Goal: Complete application form: Complete application form

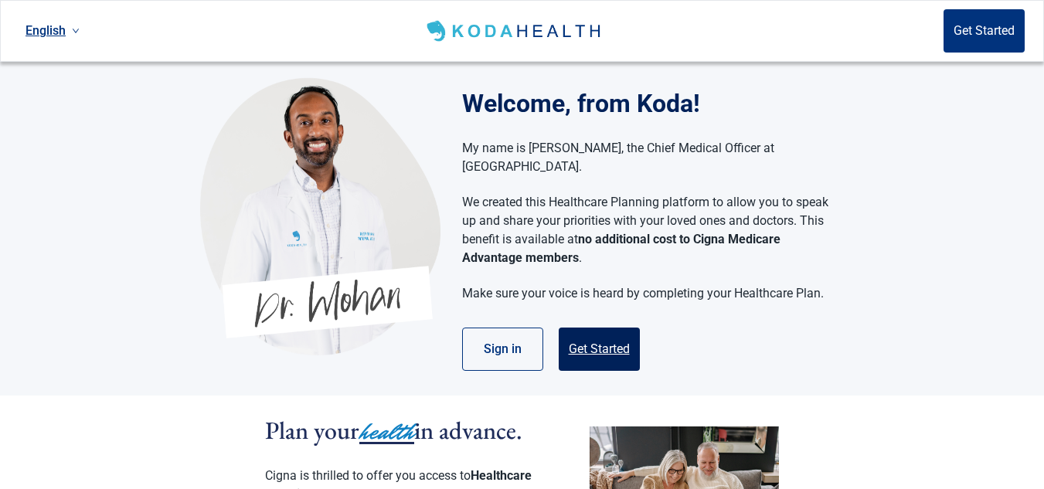
click at [607, 328] on button "Get Started" at bounding box center [599, 349] width 81 height 43
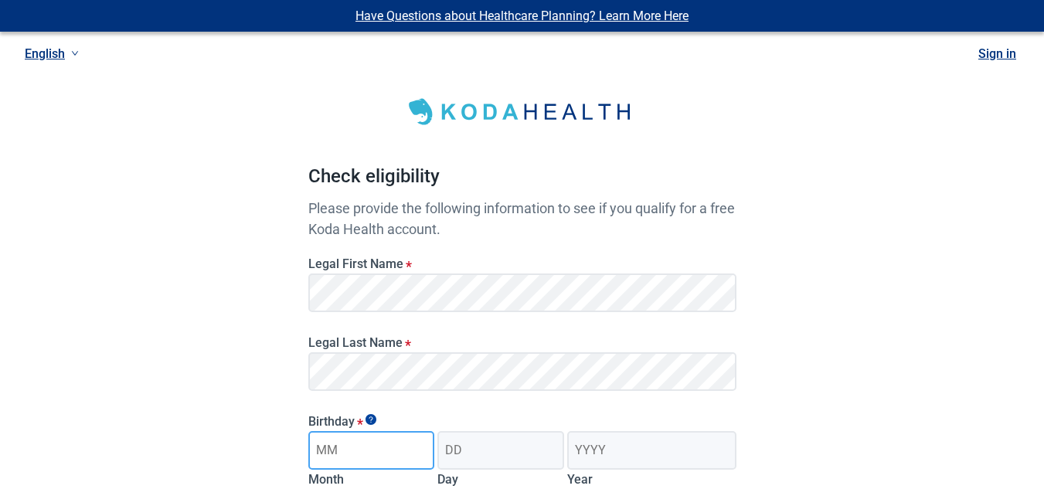
click at [376, 450] on input "Month" at bounding box center [371, 450] width 127 height 39
type input "04"
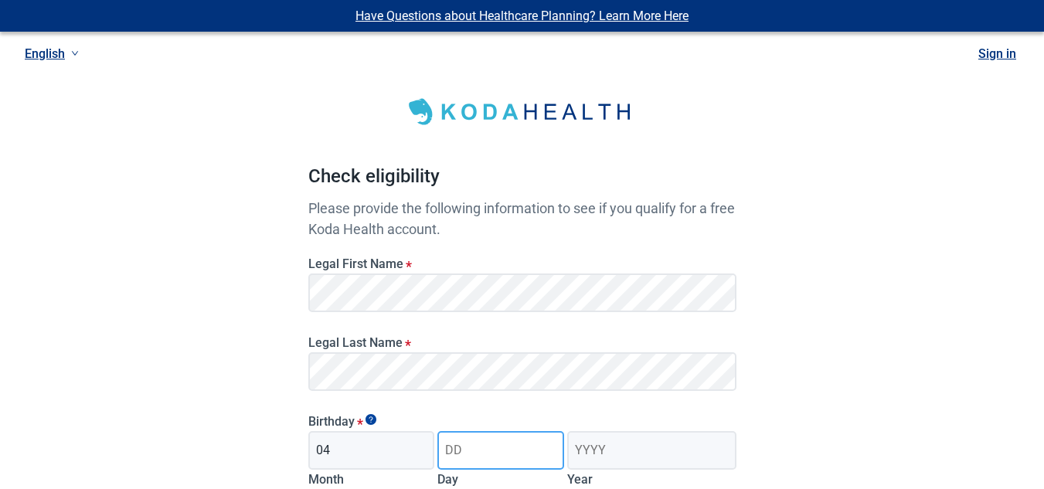
click at [477, 454] on input "Day" at bounding box center [500, 450] width 127 height 39
type input "19"
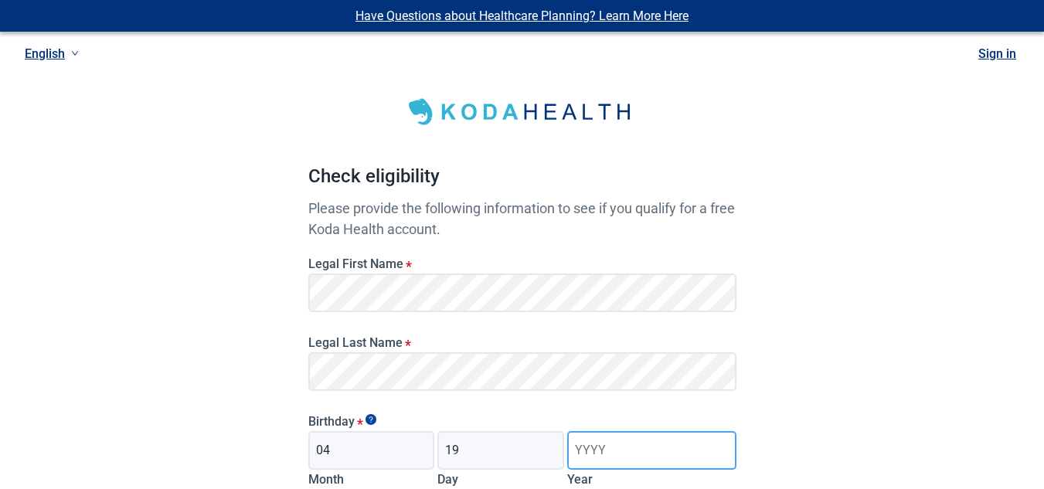
click at [600, 443] on input "Year" at bounding box center [651, 450] width 168 height 39
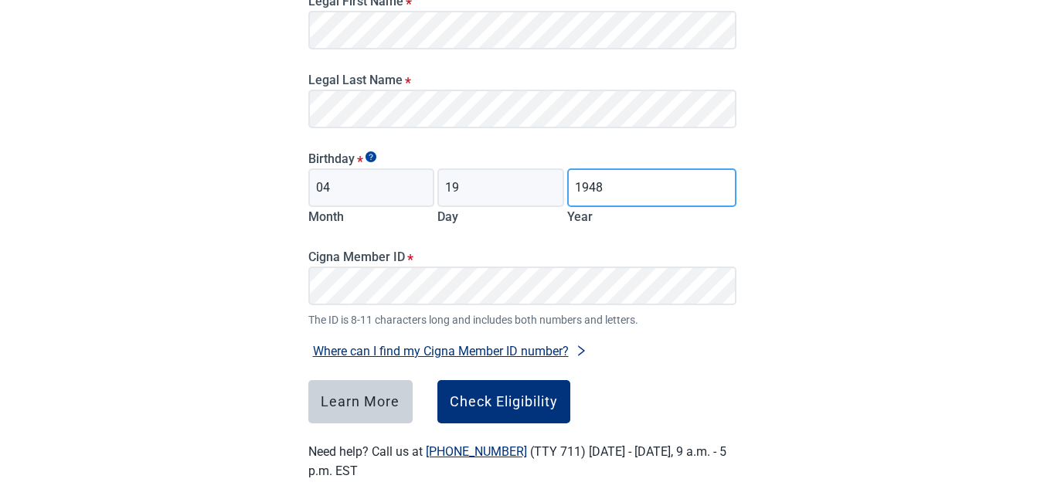
scroll to position [291, 0]
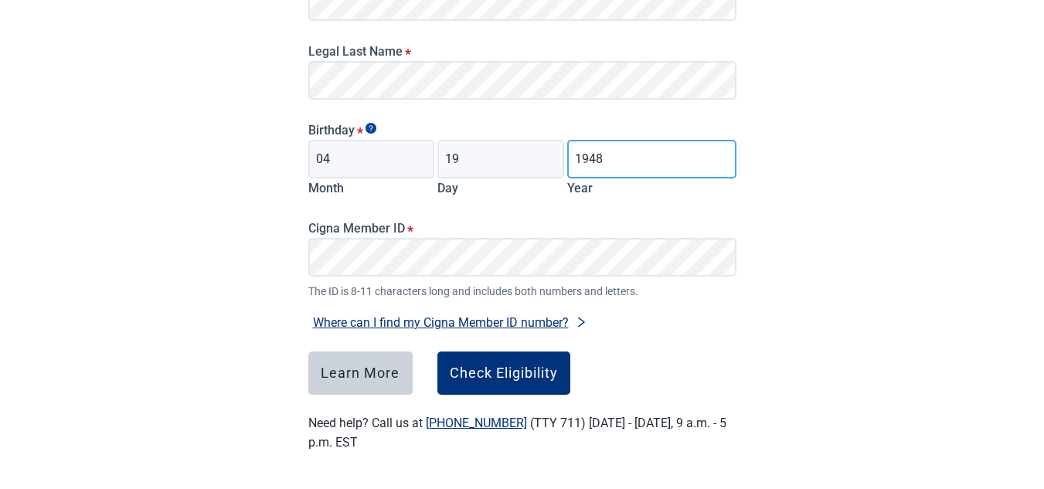
type input "1948"
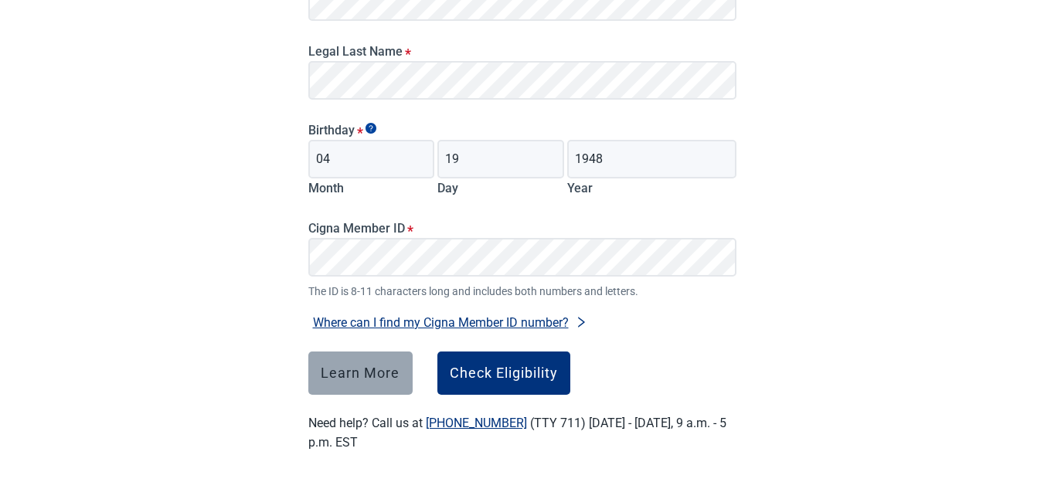
click at [355, 366] on div "Learn More" at bounding box center [360, 373] width 79 height 15
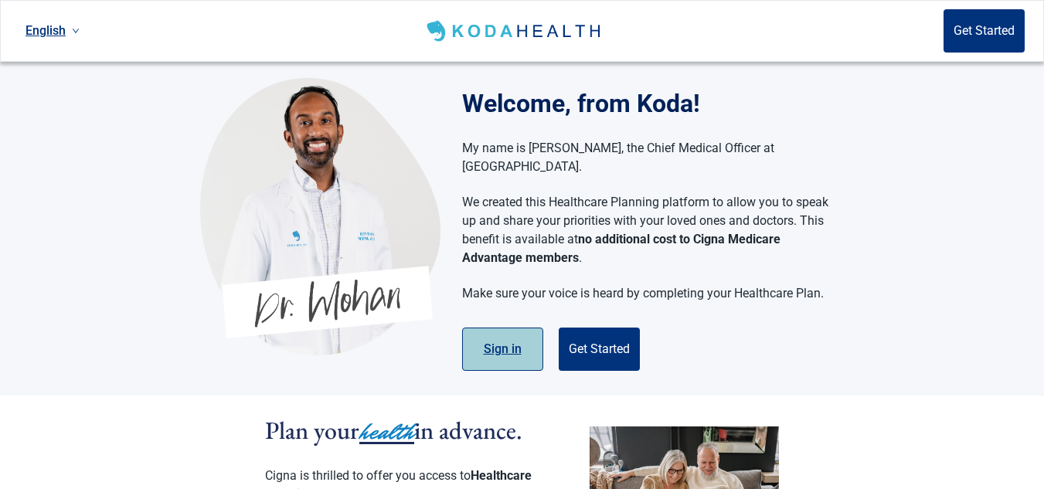
click at [488, 328] on button "Sign in" at bounding box center [502, 349] width 81 height 43
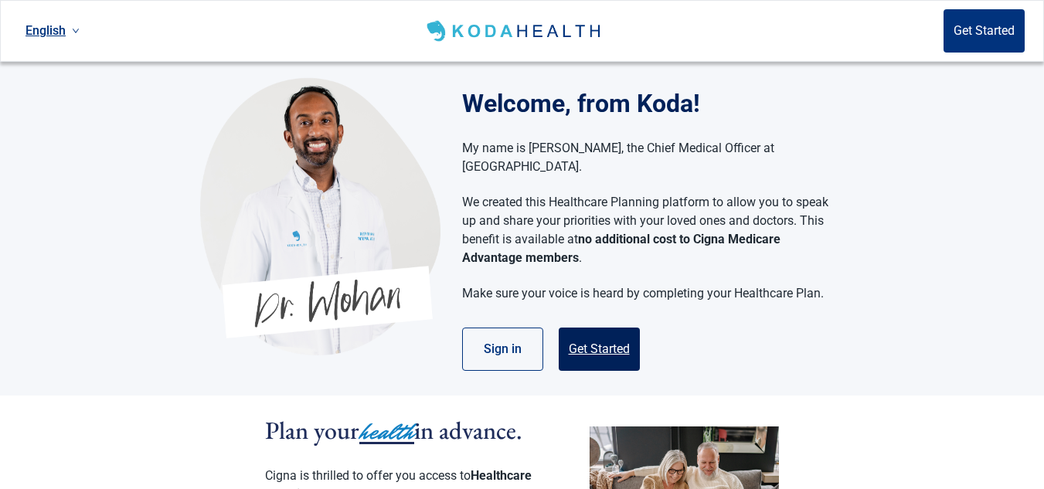
click at [593, 328] on button "Get Started" at bounding box center [599, 349] width 81 height 43
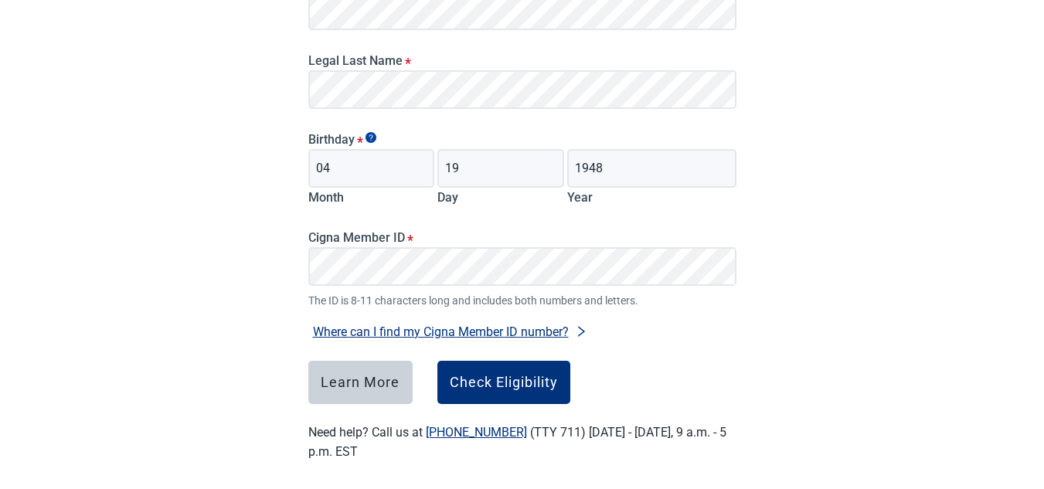
scroll to position [291, 0]
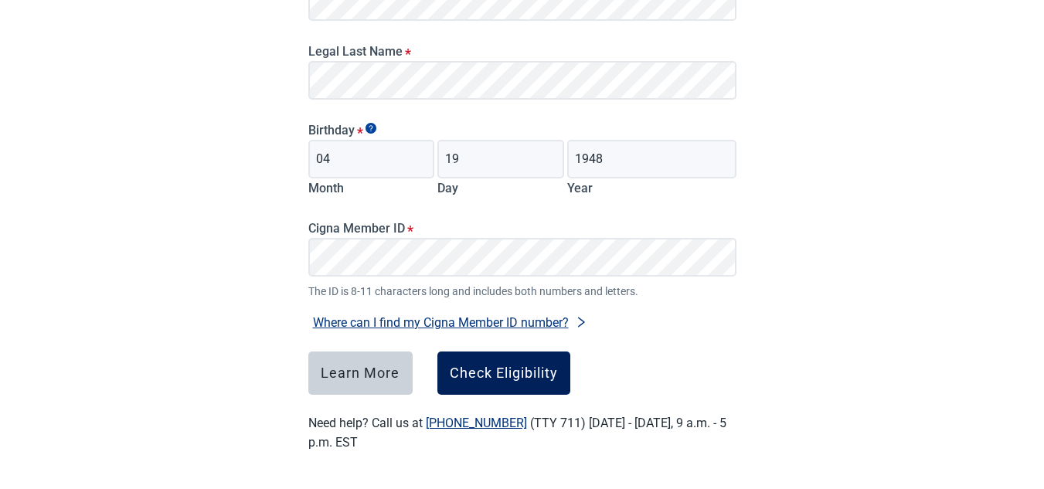
click at [510, 366] on div "Check Eligibility" at bounding box center [504, 373] width 108 height 15
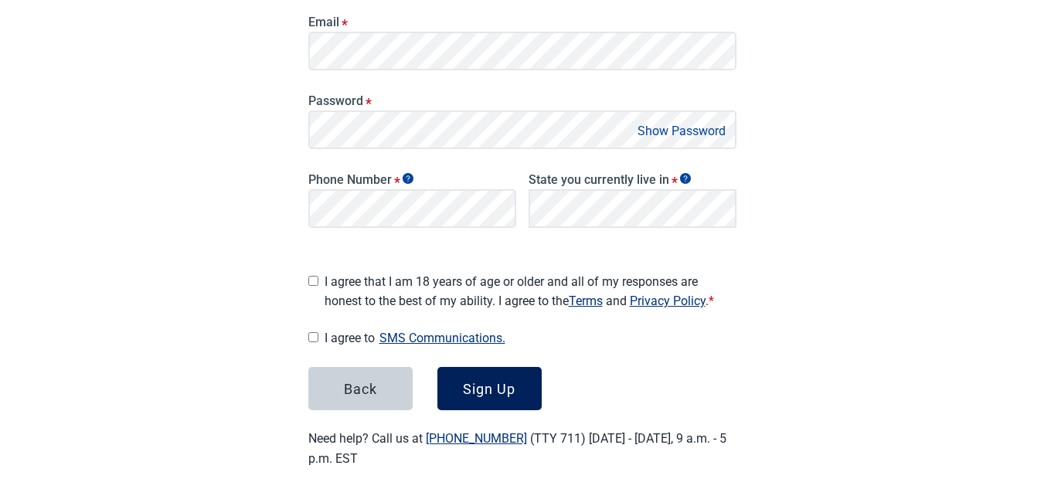
click at [486, 381] on div "Sign Up" at bounding box center [489, 388] width 53 height 15
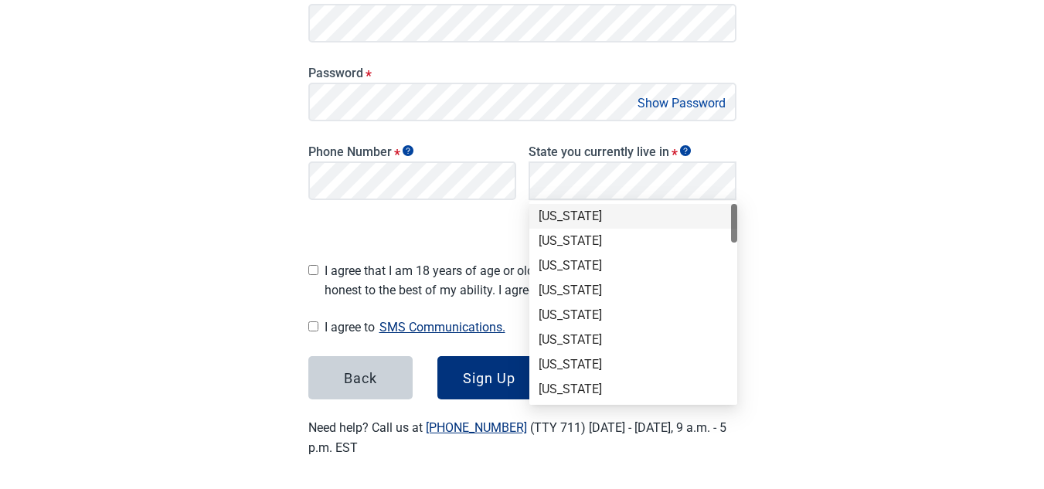
click at [778, 253] on div "Have Questions about Healthcare Planning? Learn More Here English Sign in Great…" at bounding box center [522, 88] width 1044 height 814
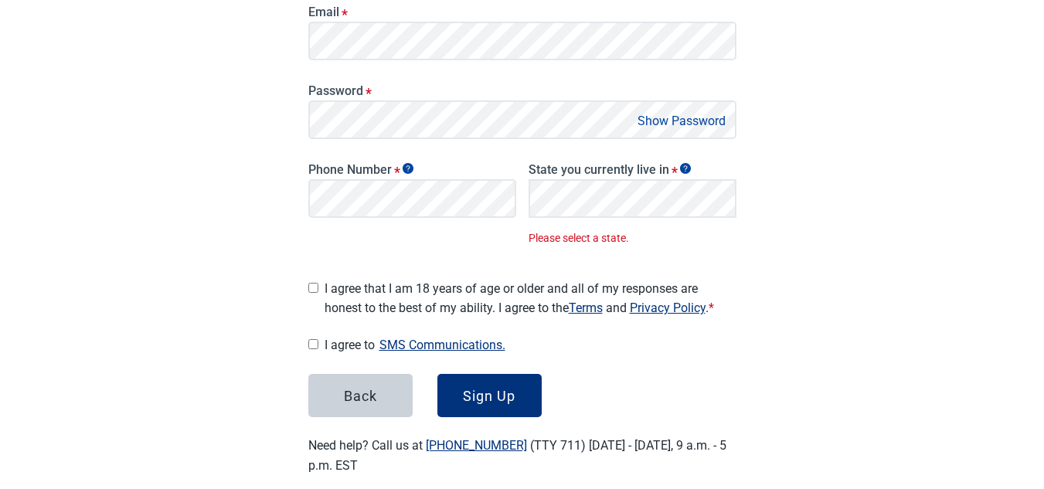
scroll to position [308, 0]
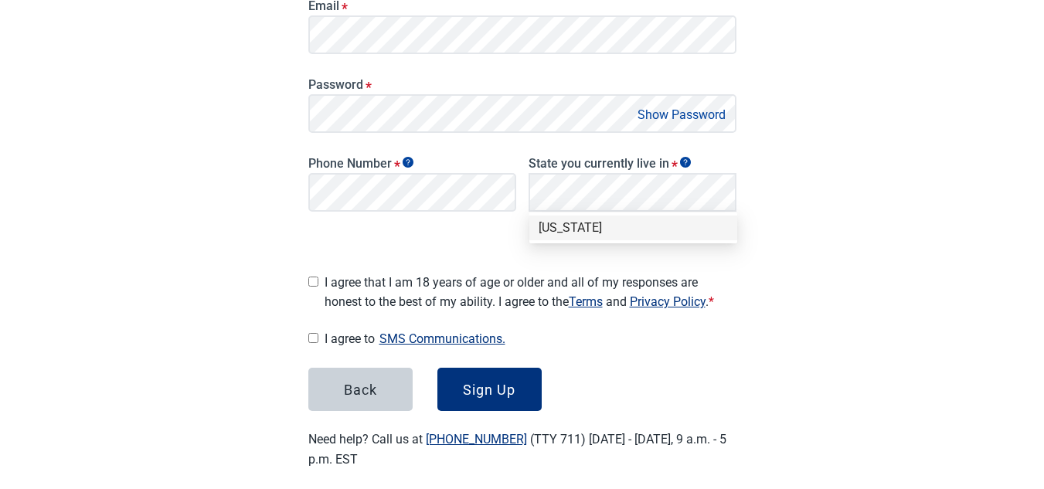
click at [770, 291] on main "Great News! You qualify for a free Koda Health account. Create your account Ple…" at bounding box center [522, 111] width 502 height 789
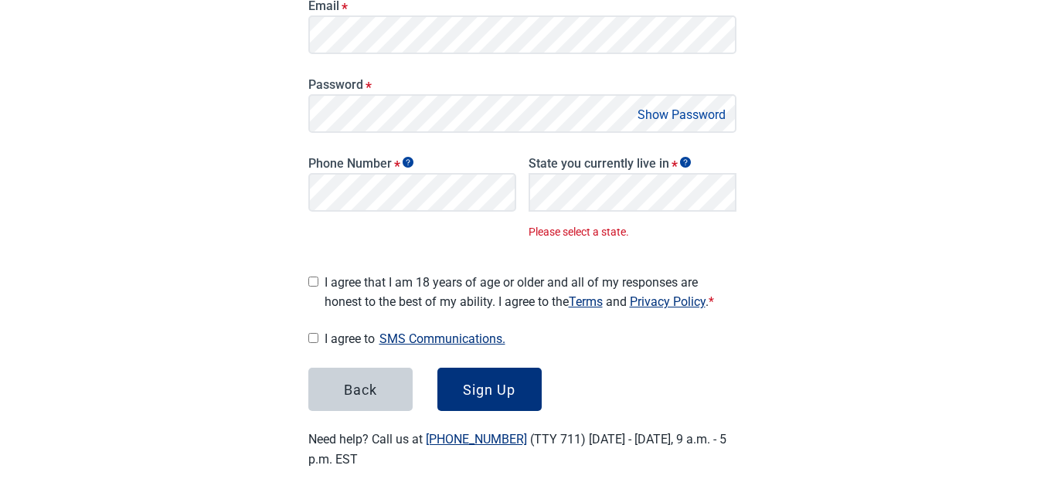
click at [579, 223] on span "Please select a state." at bounding box center [633, 231] width 208 height 17
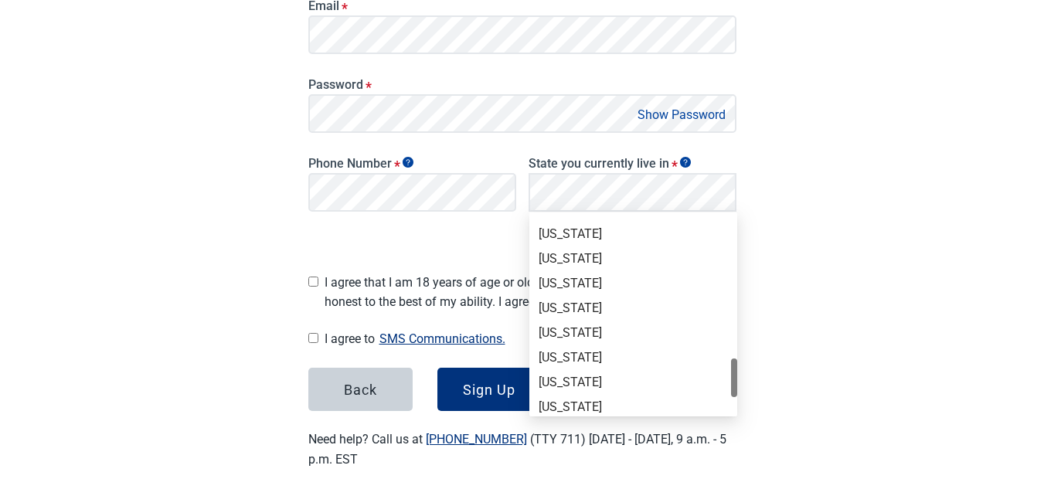
scroll to position [934, 0]
click at [565, 331] on div "[US_STATE]" at bounding box center [633, 332] width 189 height 17
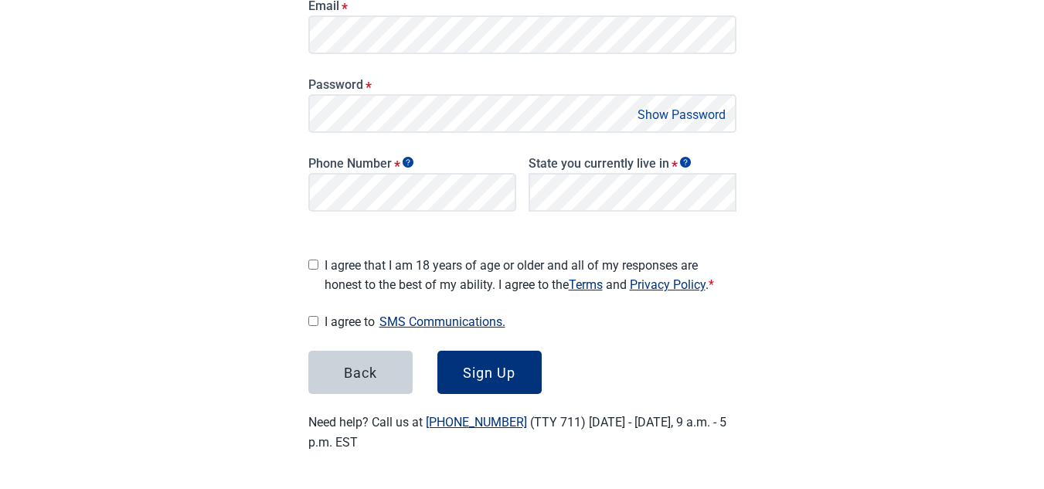
scroll to position [302, 0]
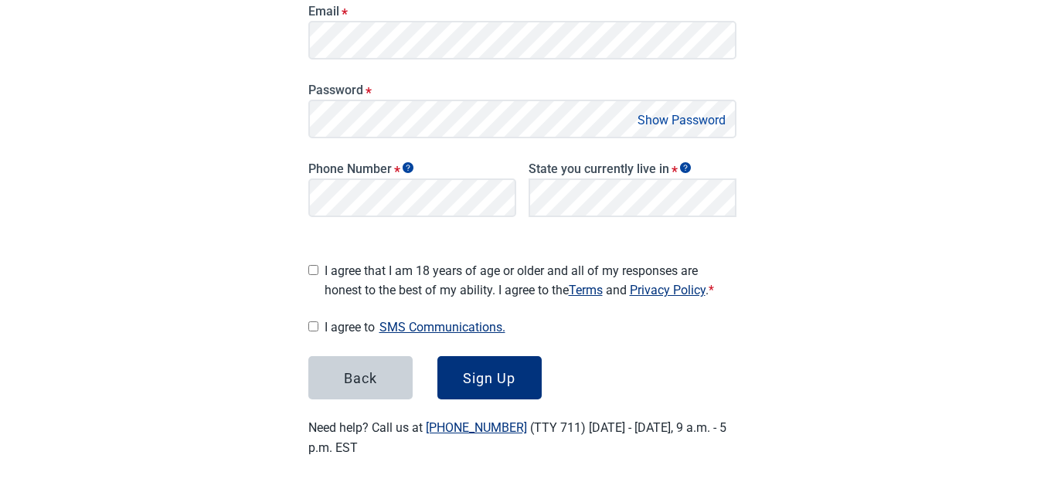
click at [308, 265] on input "I agree that I am 18 years of age or older and all of my responses are honest t…" at bounding box center [313, 270] width 10 height 10
checkbox input "true"
click at [312, 321] on input "I agree to SMS Communications." at bounding box center [313, 326] width 10 height 10
checkbox input "true"
click at [503, 370] on div "Sign Up" at bounding box center [489, 377] width 53 height 15
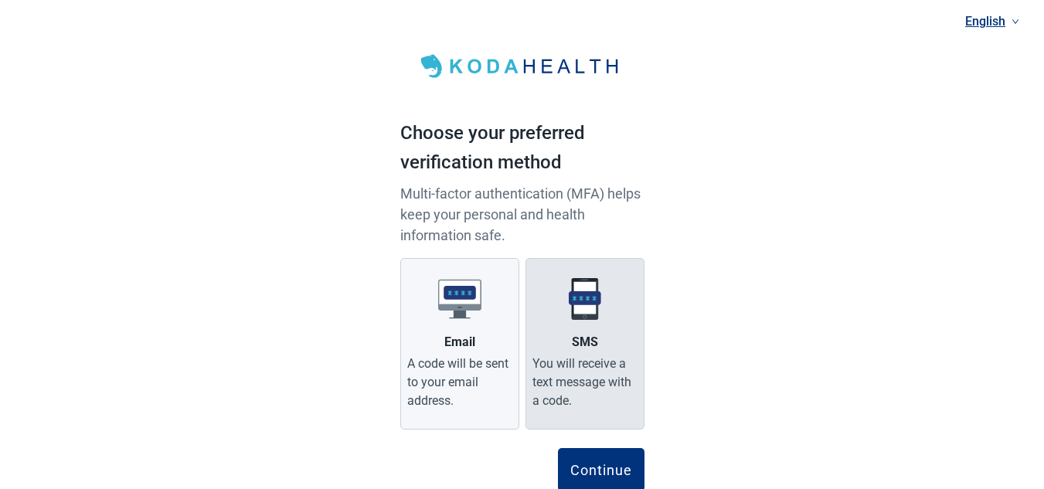
click at [592, 314] on img "Main content" at bounding box center [584, 298] width 43 height 43
click at [0, 0] on input "SMS You will receive a text message with a code." at bounding box center [0, 0] width 0 height 0
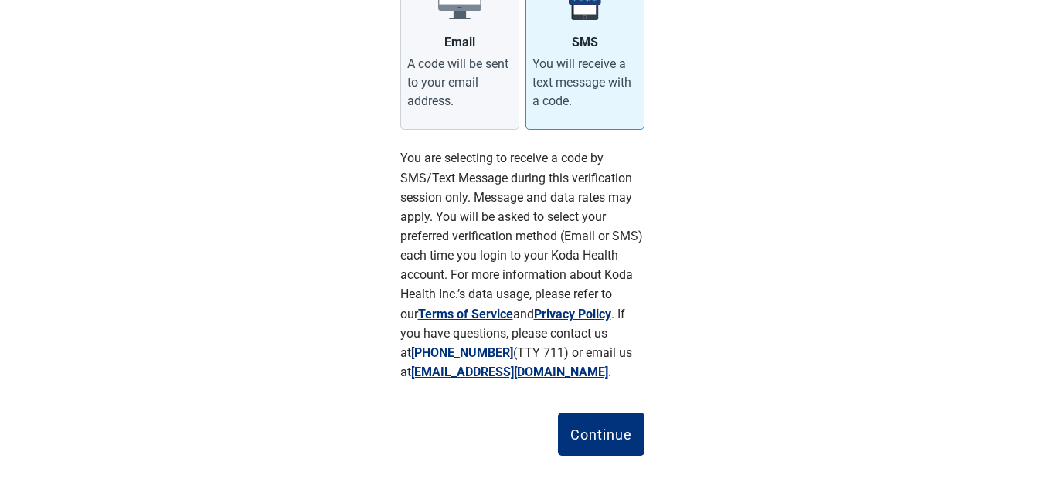
scroll to position [301, 0]
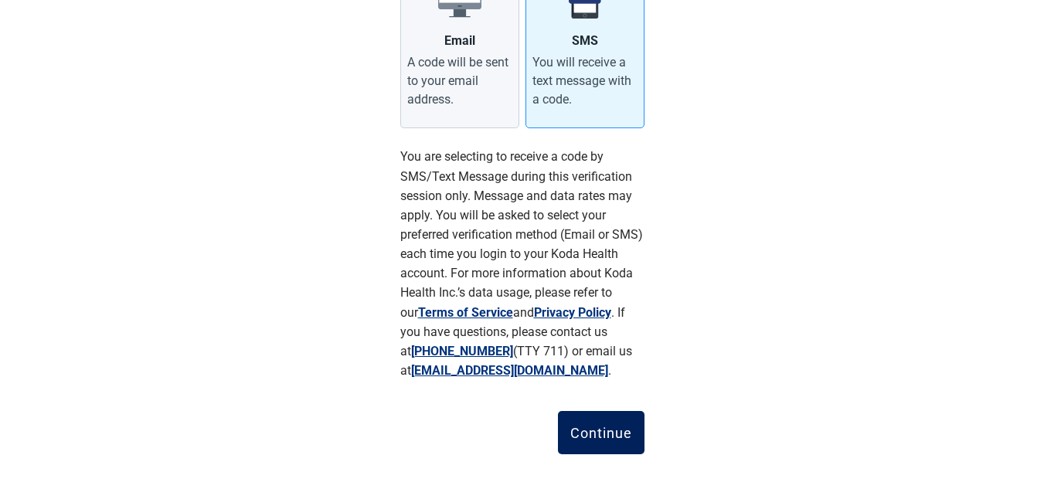
click at [606, 423] on button "Continue" at bounding box center [601, 432] width 87 height 43
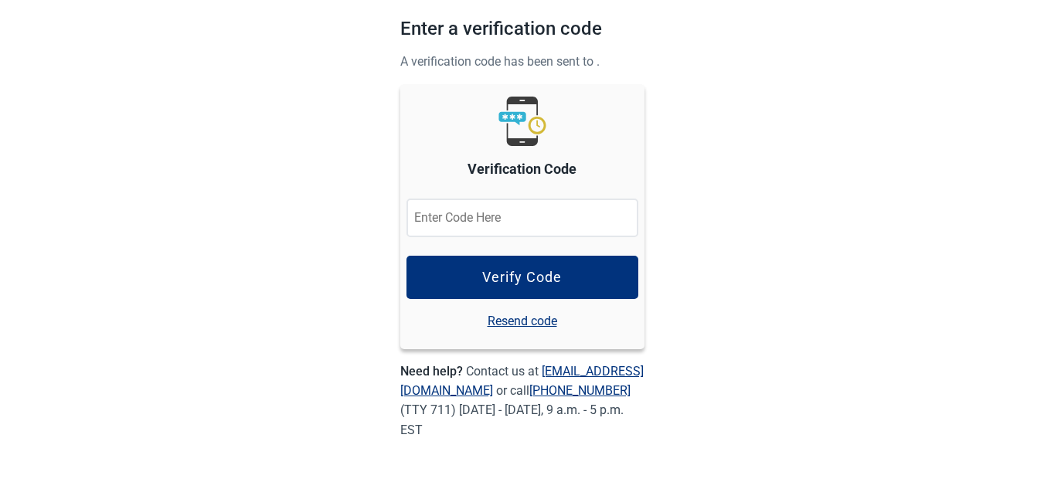
scroll to position [104, 0]
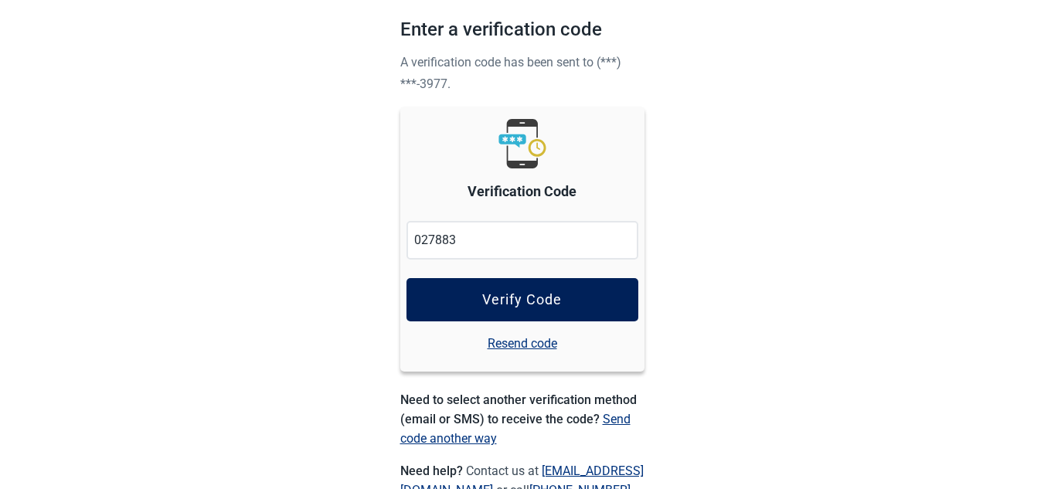
type input "027883"
click at [534, 292] on div "Verify Code" at bounding box center [522, 299] width 80 height 15
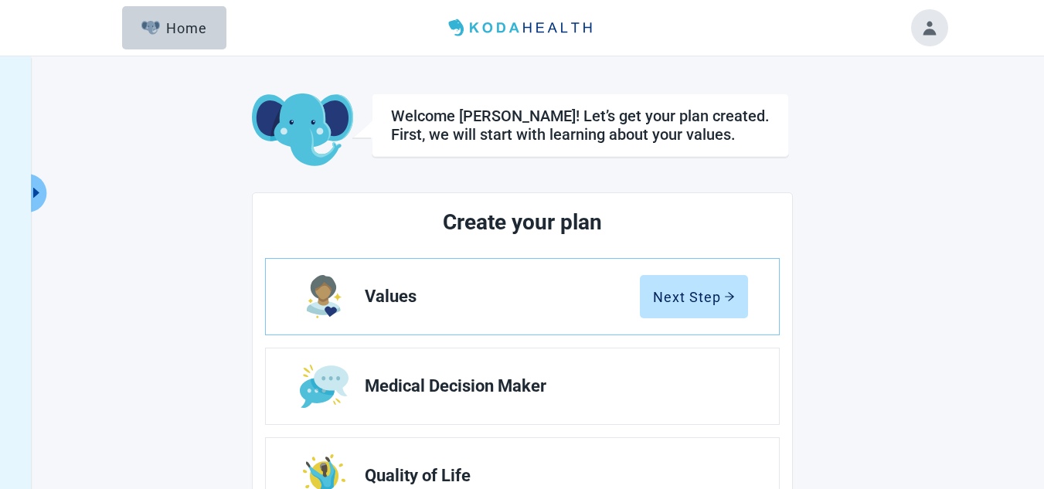
click at [881, 175] on main "Welcome [PERSON_NAME]! Let’s get your plan created. First, we will start with l…" at bounding box center [522, 445] width 850 height 703
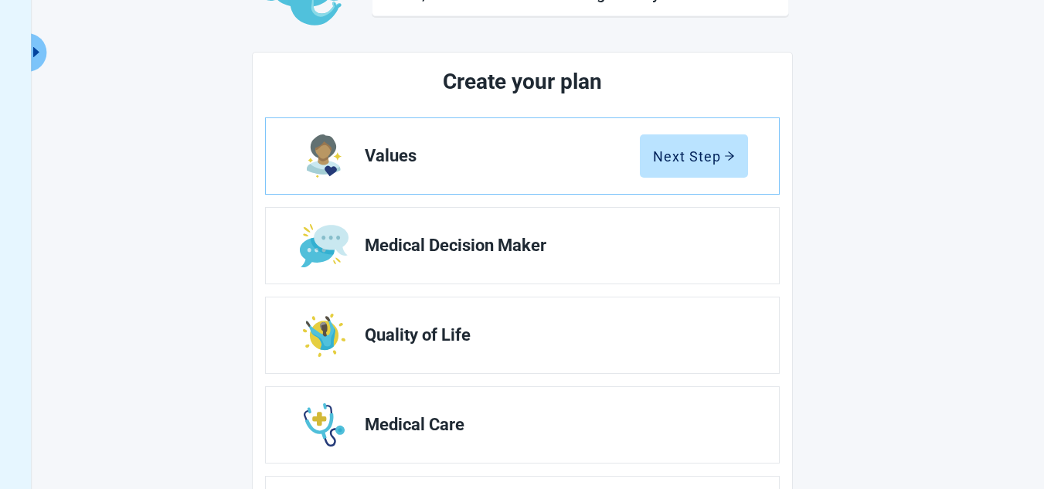
scroll to position [132, 0]
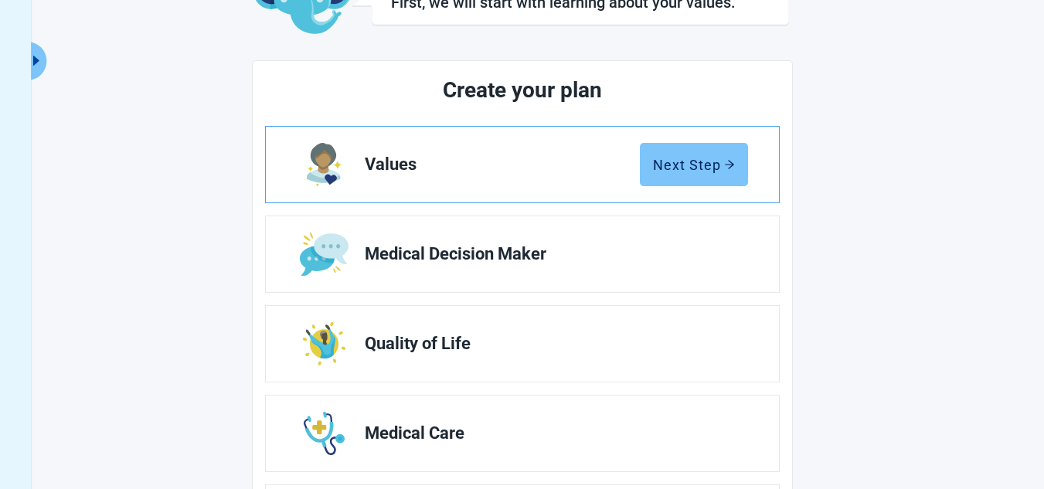
click at [692, 166] on div "Next Step" at bounding box center [694, 164] width 82 height 15
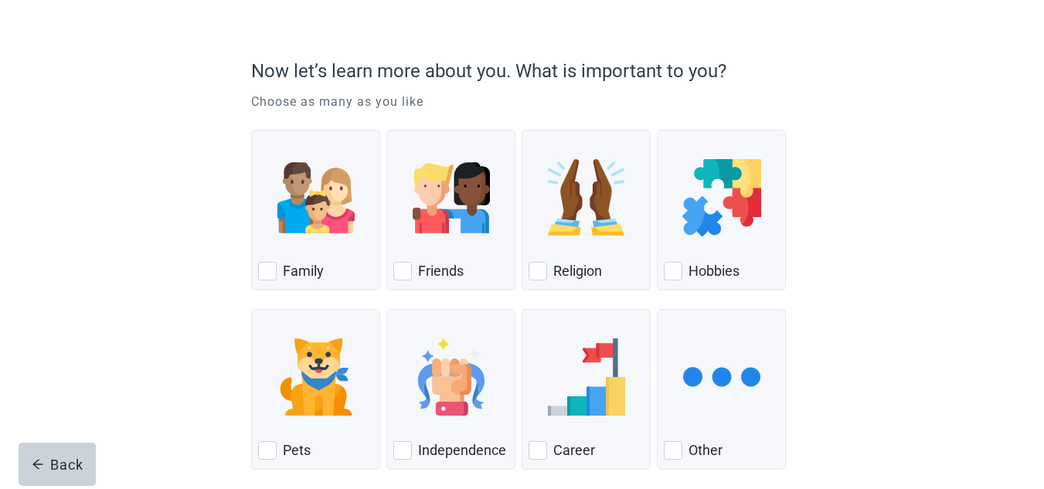
scroll to position [175, 0]
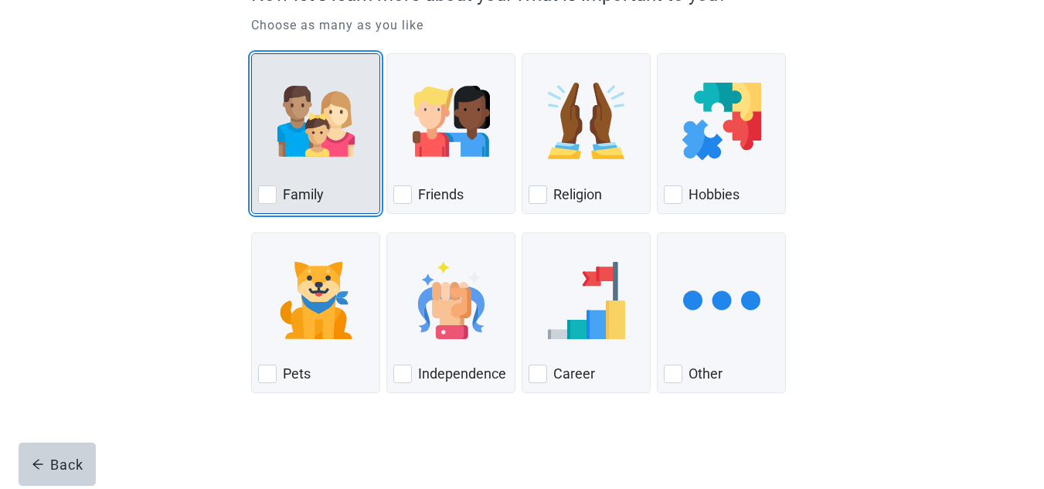
click at [268, 195] on div "Family, checkbox, not checked" at bounding box center [267, 194] width 19 height 19
click at [252, 54] on input "Family" at bounding box center [251, 53] width 1 height 1
checkbox input "true"
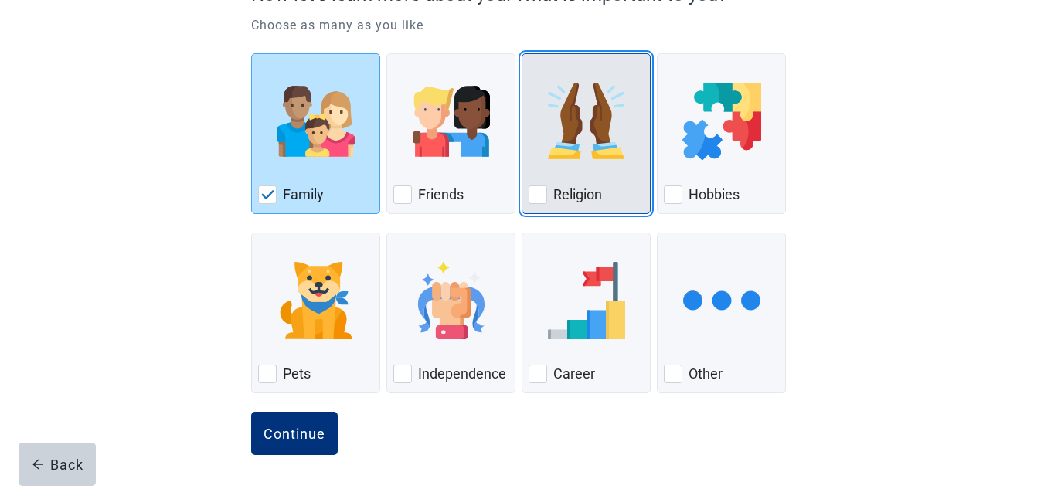
click at [538, 192] on div "Religion, checkbox, not checked" at bounding box center [538, 194] width 19 height 19
click at [522, 54] on input "Religion" at bounding box center [522, 53] width 1 height 1
checkbox input "true"
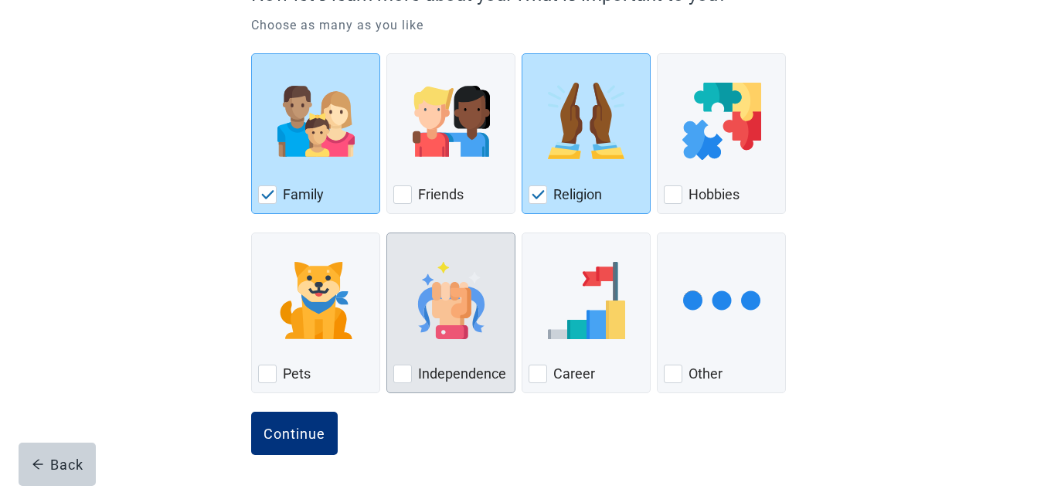
click at [406, 373] on div "Independence, checkbox, not checked" at bounding box center [402, 374] width 19 height 19
click at [387, 233] on input "Independence" at bounding box center [386, 233] width 1 height 1
checkbox input "true"
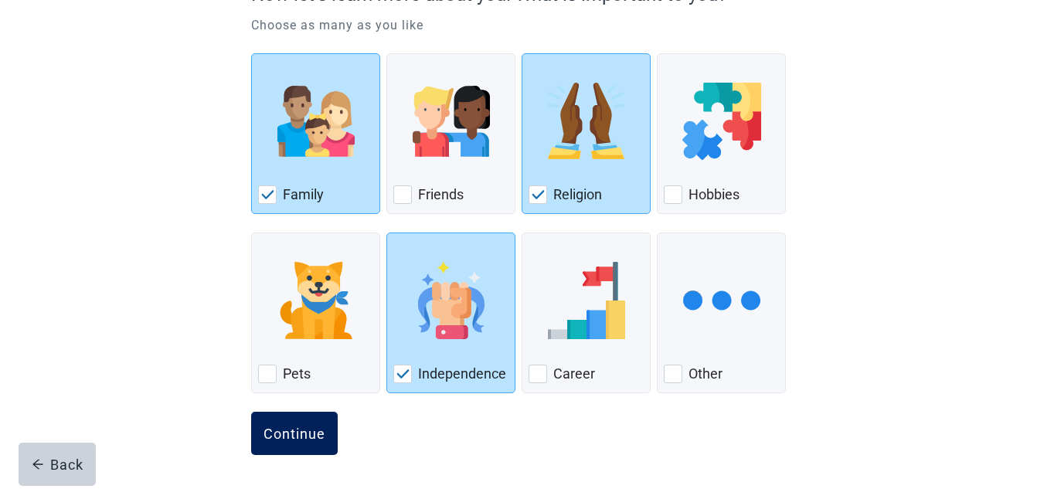
click at [286, 431] on div "Continue" at bounding box center [295, 433] width 62 height 15
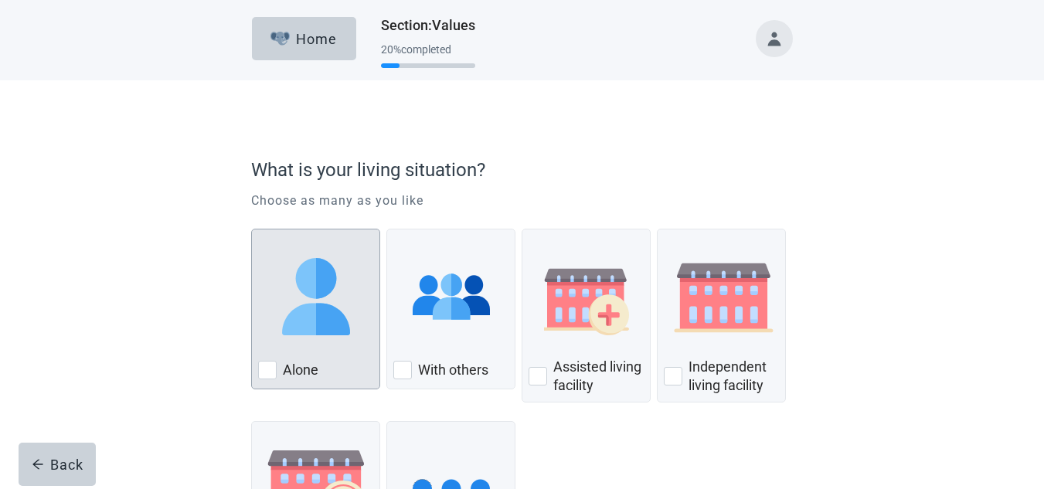
click at [269, 364] on div "Alone, checkbox, not checked" at bounding box center [267, 370] width 19 height 19
click at [252, 230] on input "Alone" at bounding box center [251, 229] width 1 height 1
checkbox input "true"
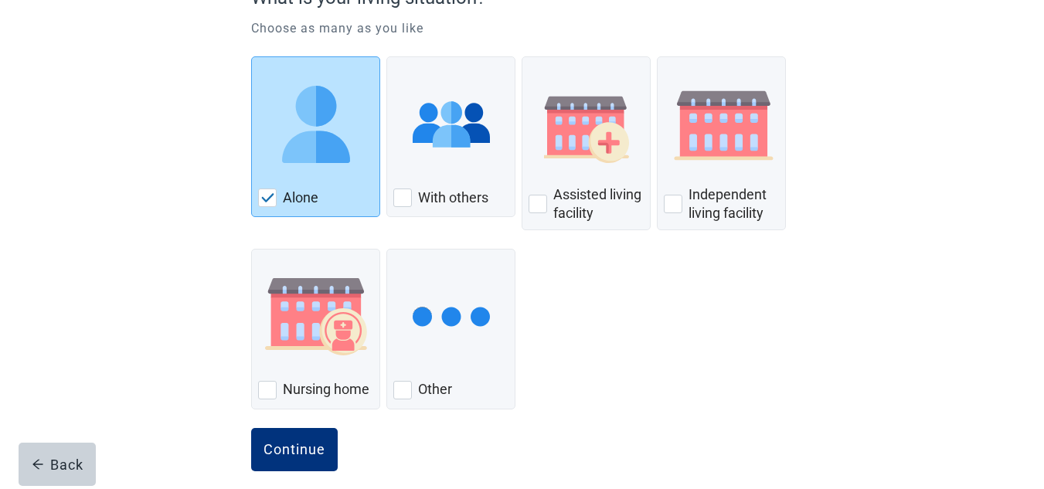
scroll to position [189, 0]
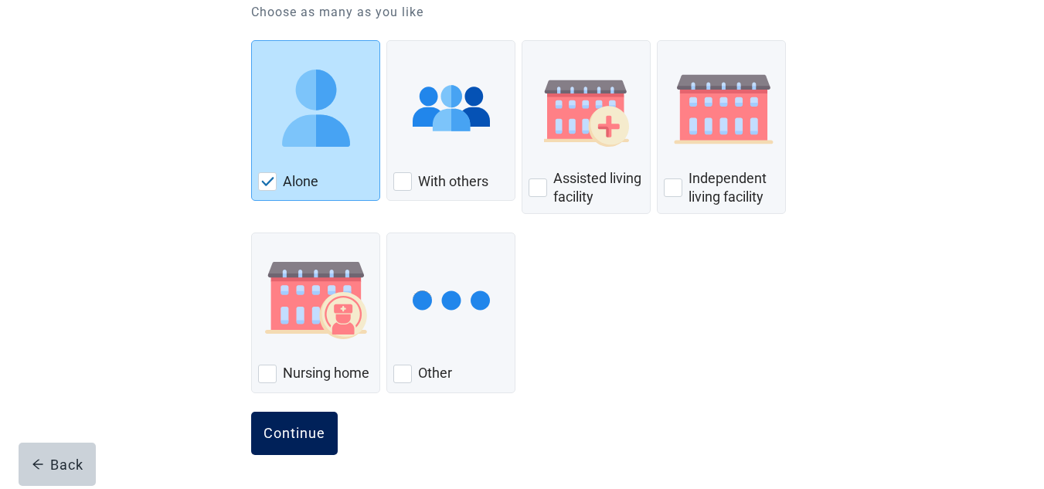
click at [307, 418] on button "Continue" at bounding box center [294, 433] width 87 height 43
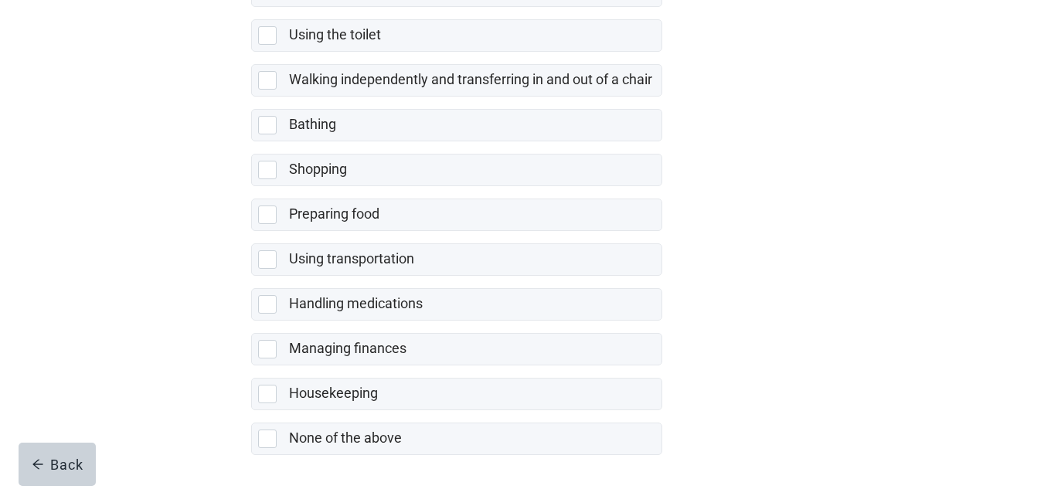
scroll to position [366, 0]
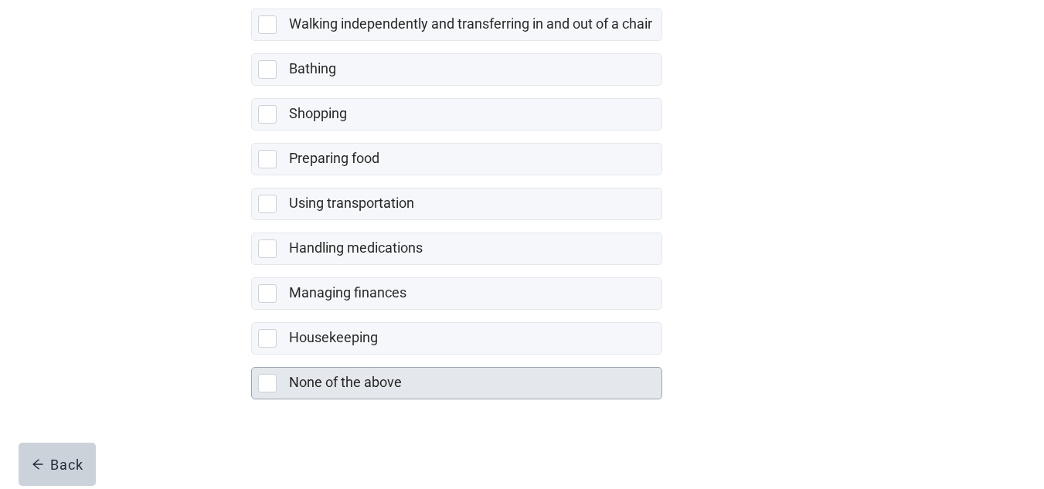
click at [267, 380] on div "None of the above, checkbox, not selected" at bounding box center [267, 383] width 19 height 19
click at [252, 355] on input "None of the above" at bounding box center [251, 355] width 1 height 1
checkbox input "true"
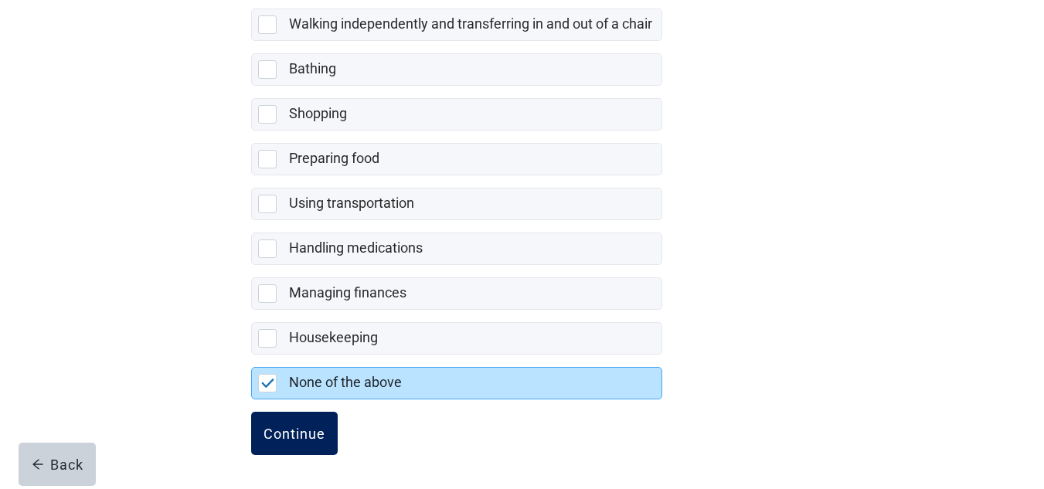
click at [287, 429] on div "Continue" at bounding box center [295, 433] width 62 height 15
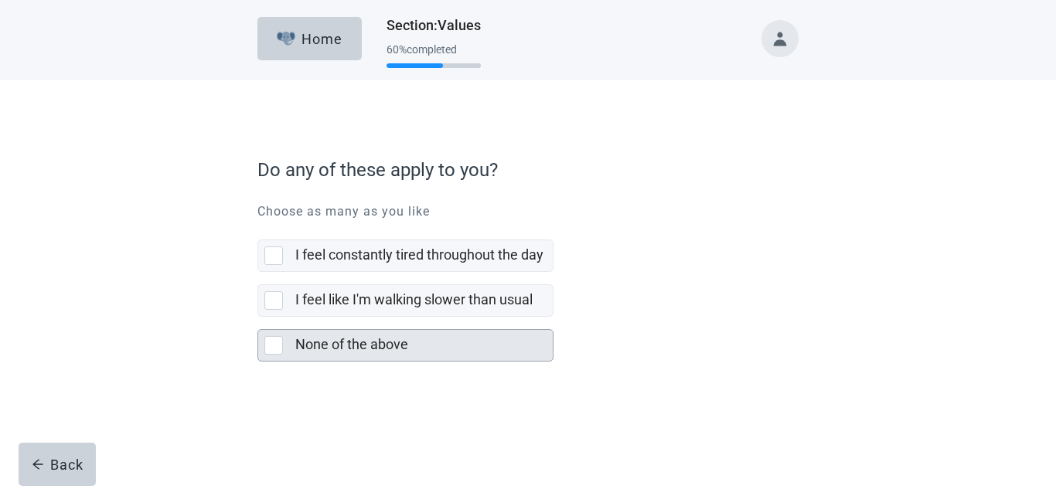
click at [270, 341] on div "None of the above, checkbox, not selected" at bounding box center [273, 345] width 19 height 19
click at [258, 318] on input "None of the above" at bounding box center [257, 317] width 1 height 1
checkbox input "true"
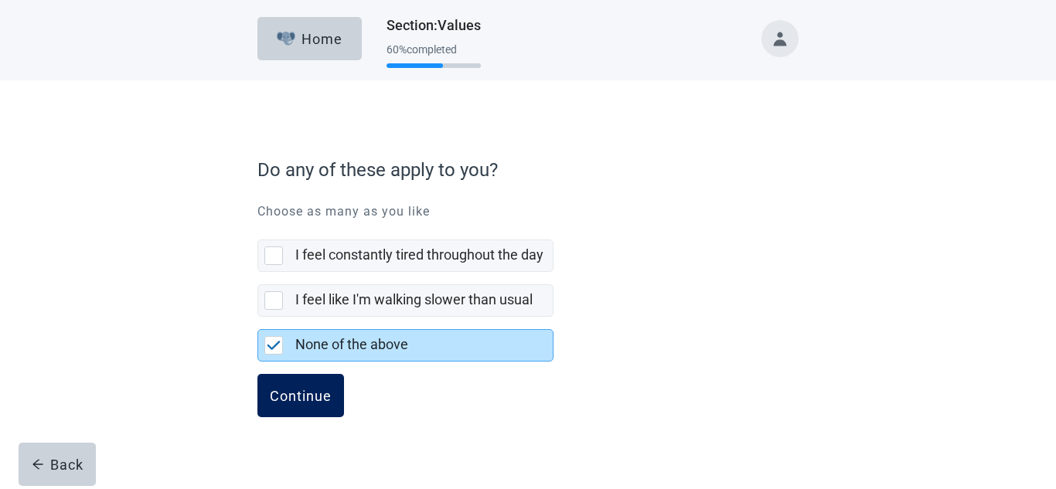
click at [294, 386] on button "Continue" at bounding box center [300, 395] width 87 height 43
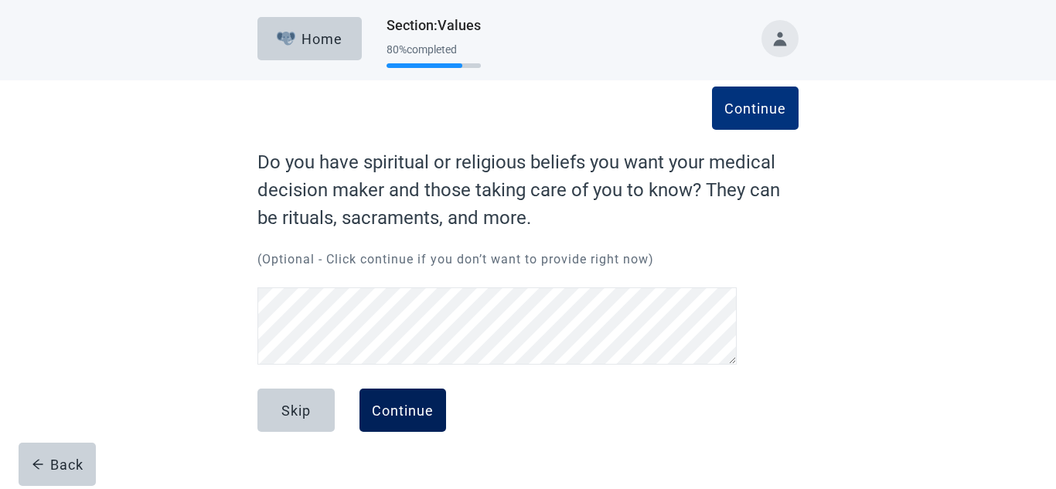
click at [406, 409] on div "Continue" at bounding box center [403, 410] width 62 height 15
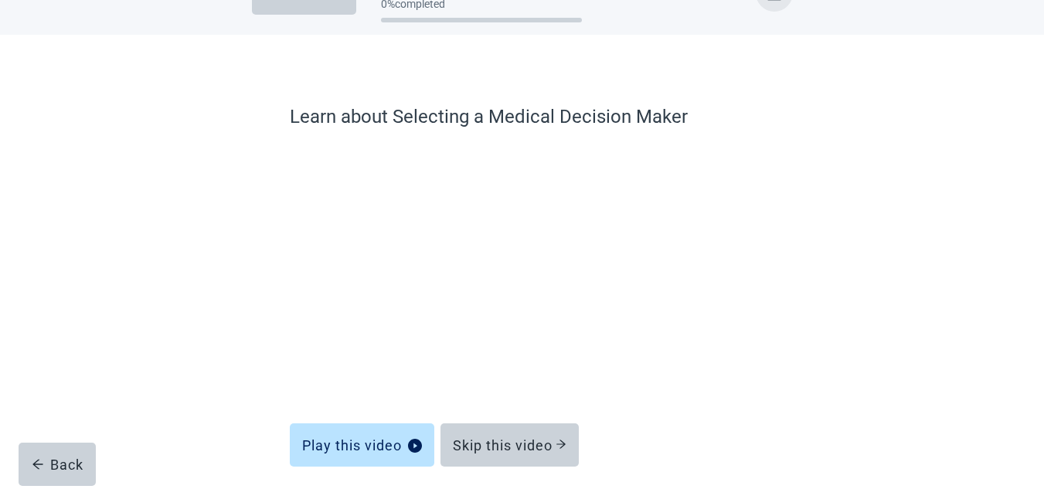
scroll to position [107, 0]
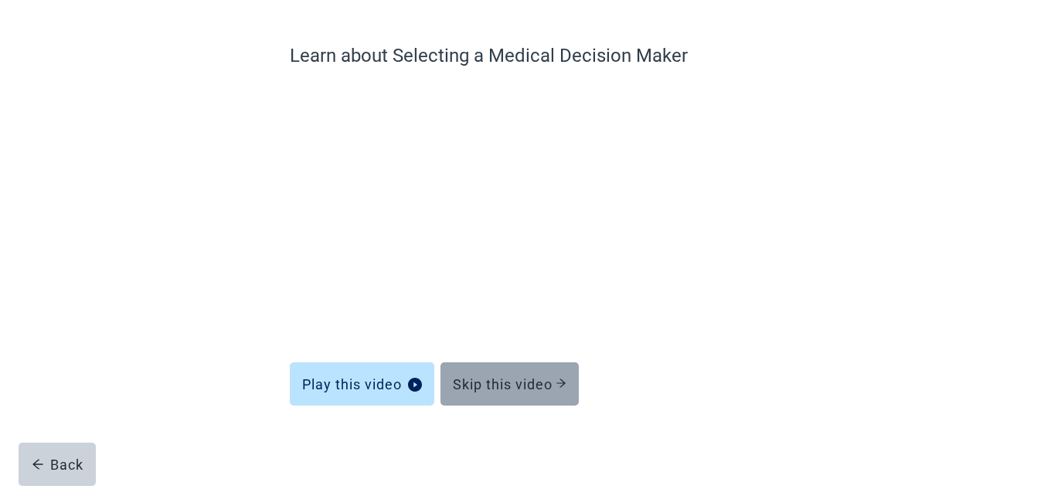
click at [548, 376] on div "Skip this video" at bounding box center [510, 383] width 114 height 15
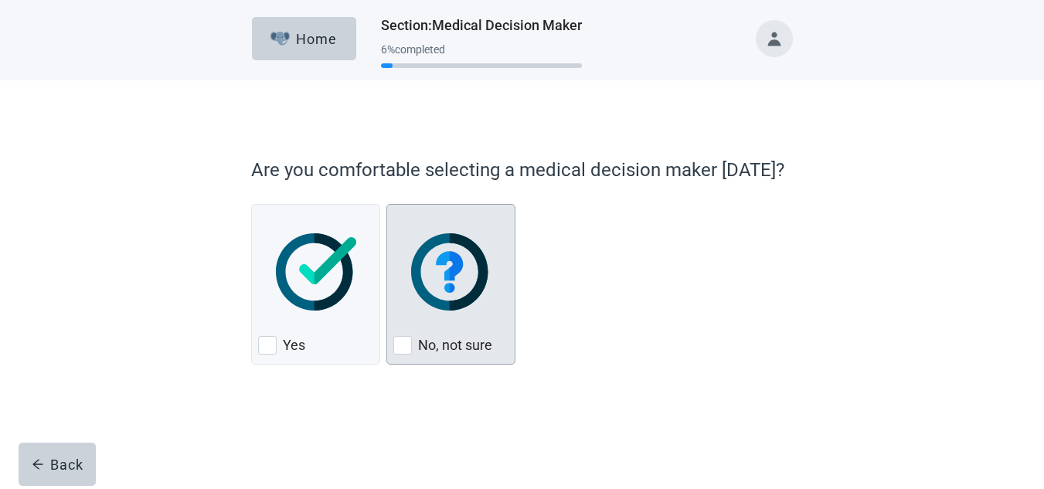
click at [508, 333] on div "No, not sure, checkbox, not checked" at bounding box center [450, 272] width 115 height 122
click at [387, 205] on input "No, not sure" at bounding box center [386, 204] width 1 height 1
checkbox input "true"
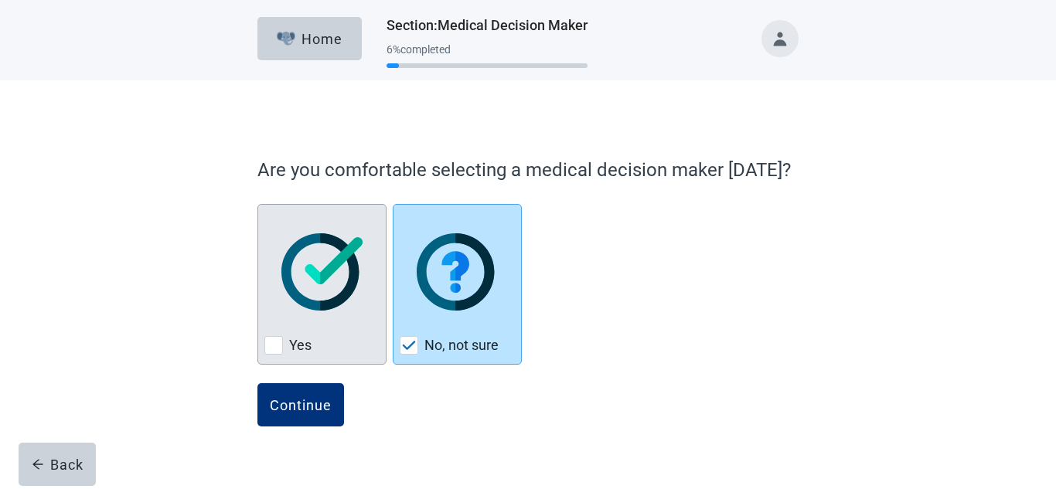
click at [274, 344] on div "Yes, checkbox, not checked" at bounding box center [273, 345] width 19 height 19
click at [258, 205] on input "Yes" at bounding box center [257, 204] width 1 height 1
checkbox input "true"
checkbox input "false"
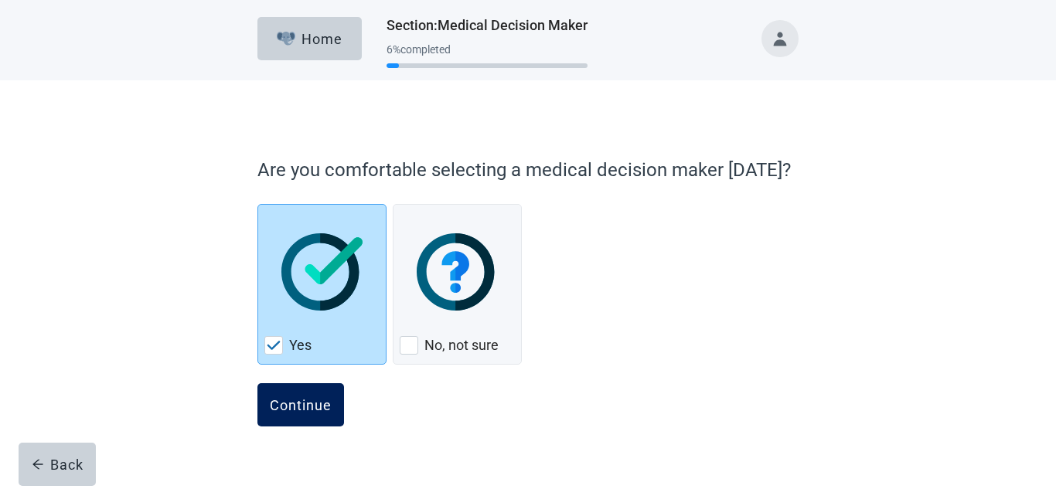
click at [308, 397] on div "Continue" at bounding box center [301, 404] width 62 height 15
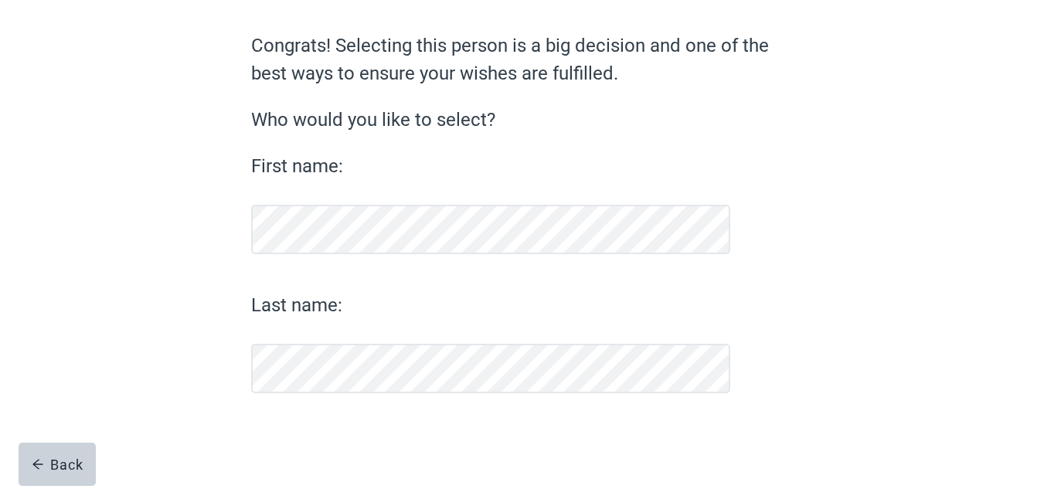
scroll to position [117, 0]
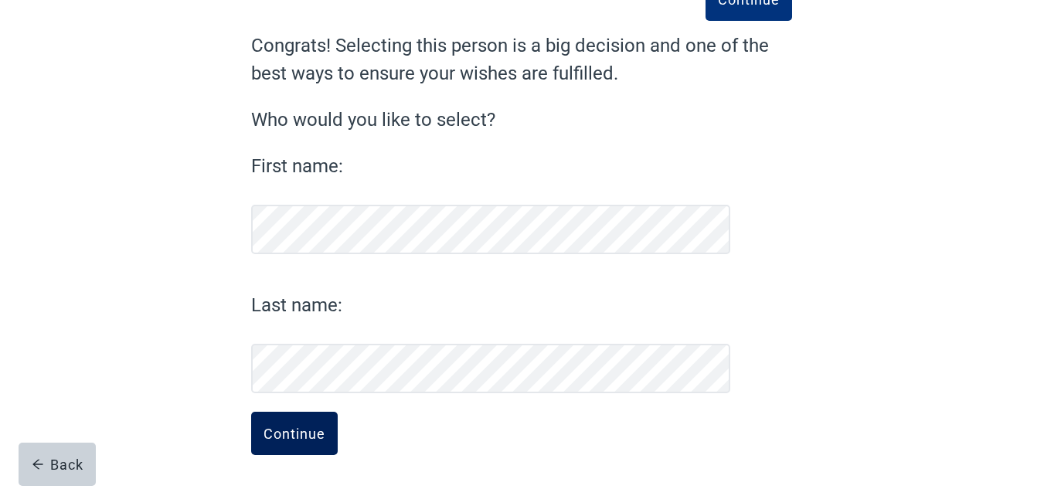
click at [295, 426] on div "Continue" at bounding box center [295, 433] width 62 height 15
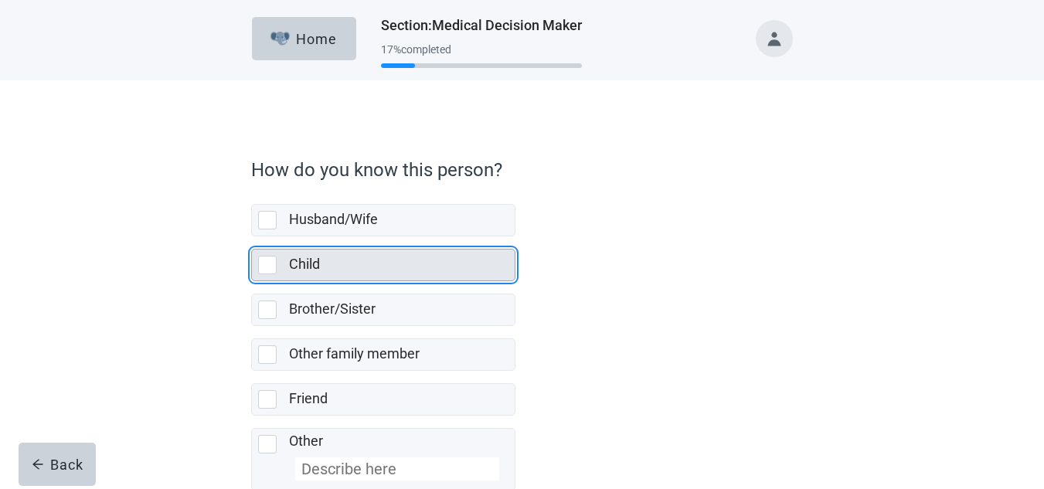
click at [267, 260] on div "Child, checkbox, not selected" at bounding box center [267, 265] width 19 height 19
click at [252, 237] on input "Child" at bounding box center [251, 236] width 1 height 1
checkbox input "true"
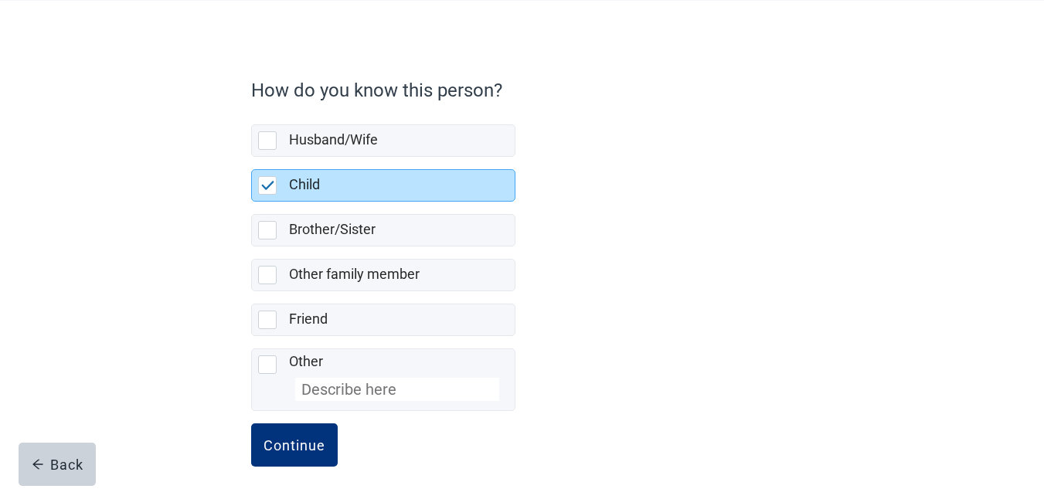
scroll to position [91, 0]
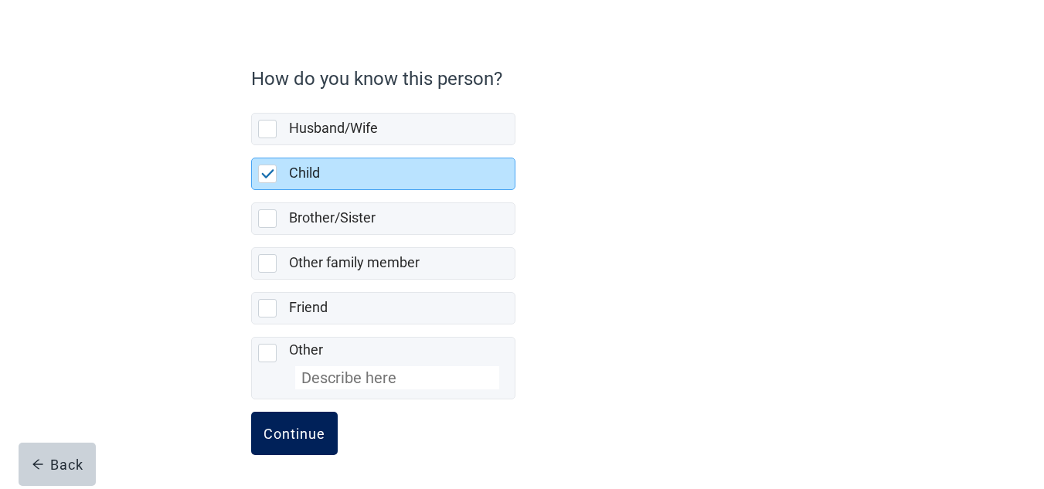
click at [290, 429] on div "Continue" at bounding box center [295, 433] width 62 height 15
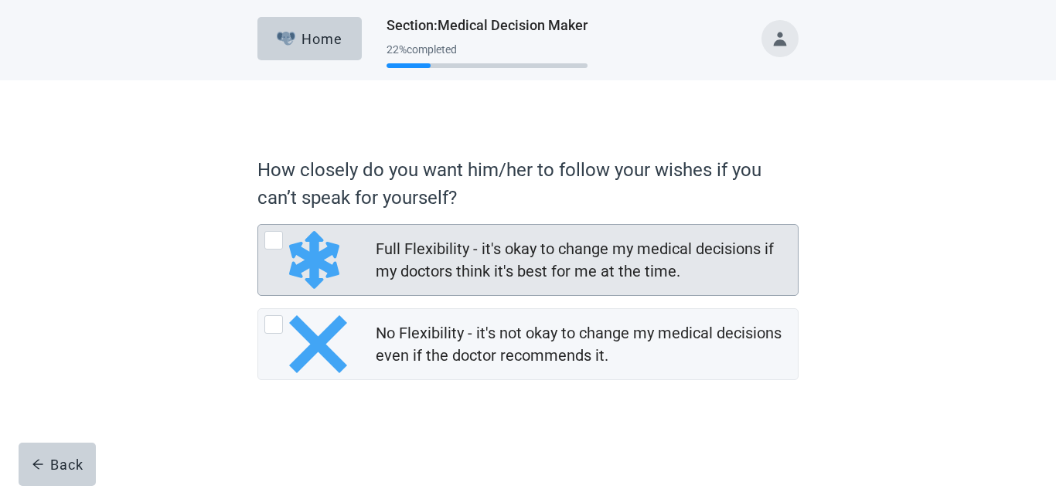
click at [273, 238] on div "Full Flexibility - it's okay to change my medical decisions if my doctors think…" at bounding box center [273, 240] width 19 height 19
click at [258, 225] on input "Full Flexibility - it's okay to change my medical decisions if my doctors think…" at bounding box center [257, 224] width 1 height 1
radio input "true"
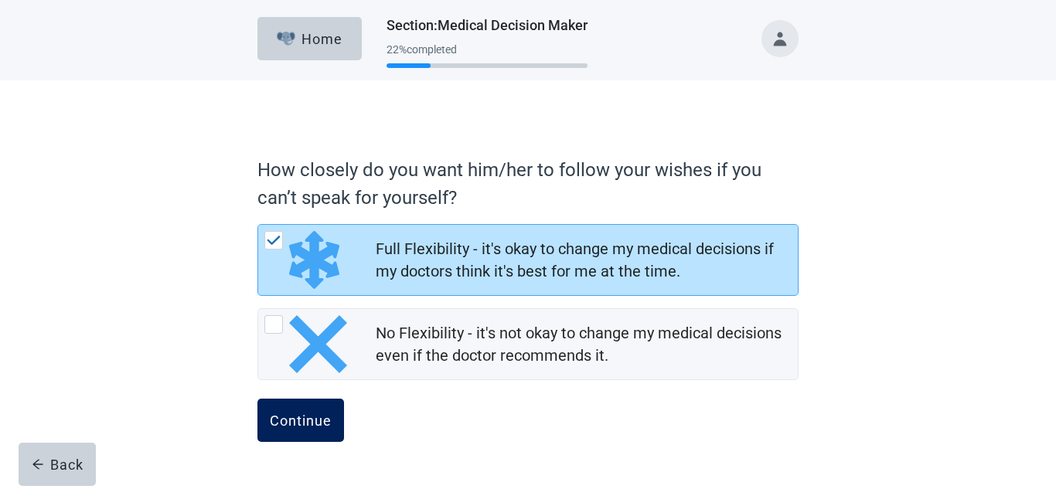
click at [295, 410] on button "Continue" at bounding box center [300, 420] width 87 height 43
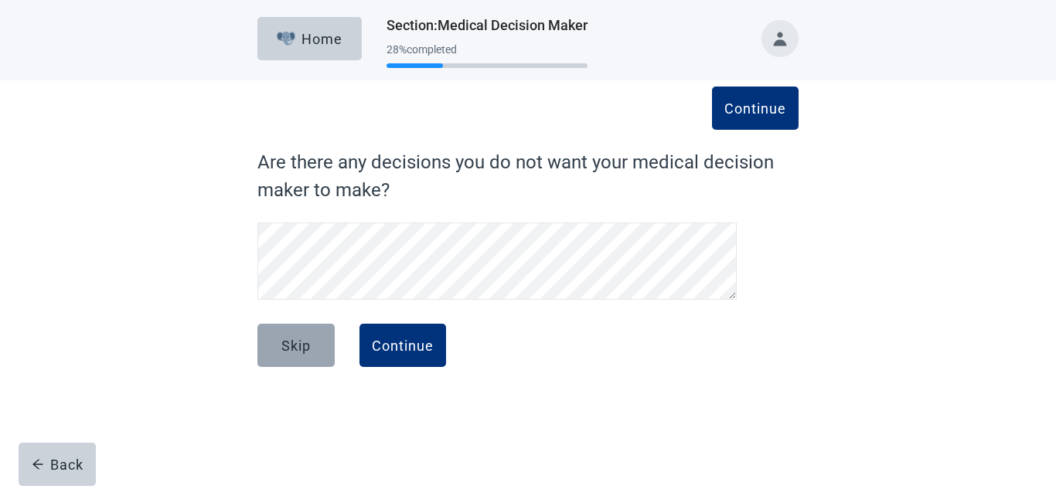
click at [291, 335] on button "Skip" at bounding box center [295, 345] width 77 height 43
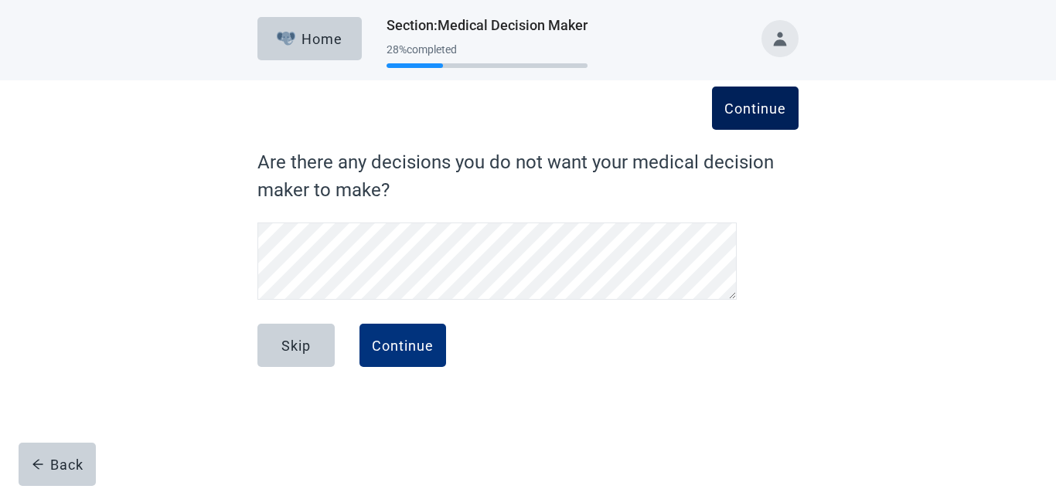
click at [772, 97] on button "Continue" at bounding box center [755, 108] width 87 height 43
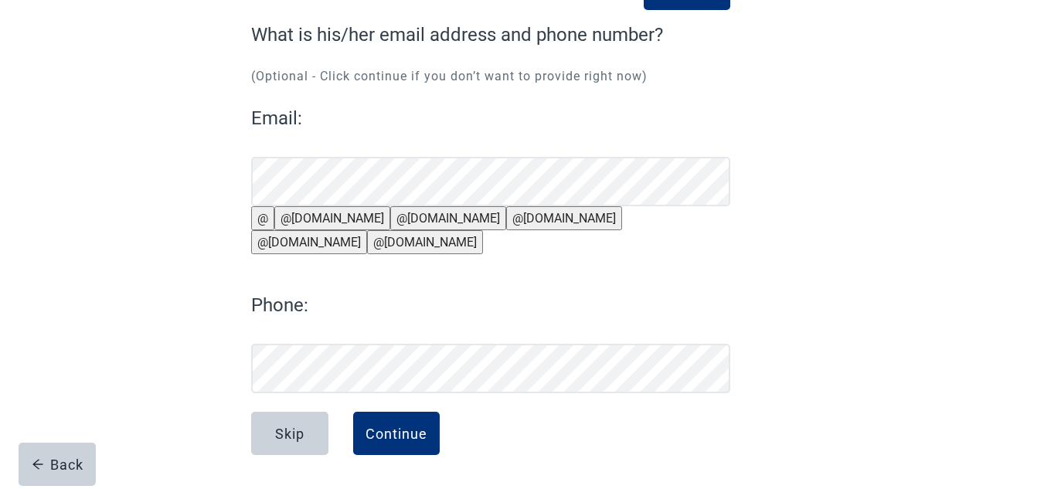
scroll to position [165, 0]
click at [406, 424] on button "Continue" at bounding box center [396, 433] width 87 height 43
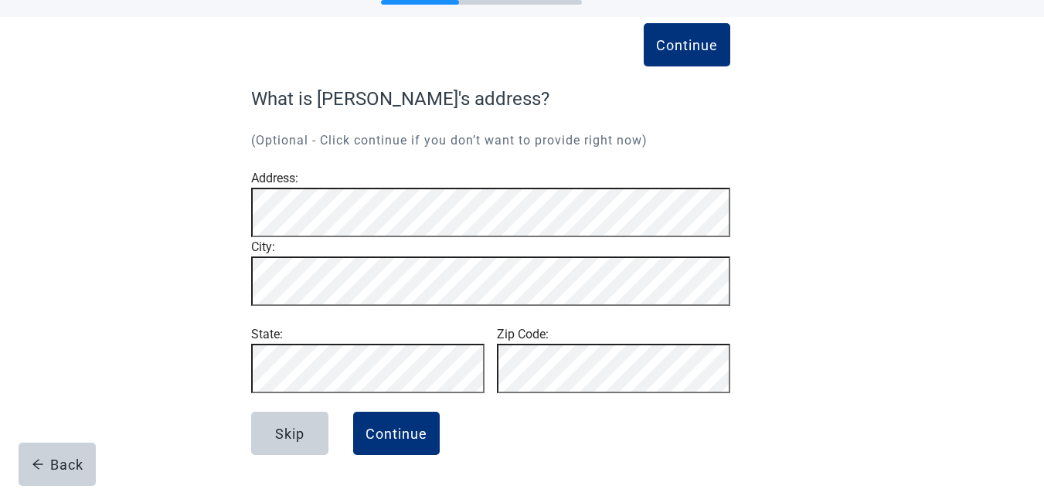
scroll to position [112, 0]
click at [401, 427] on div "Continue" at bounding box center [397, 433] width 62 height 15
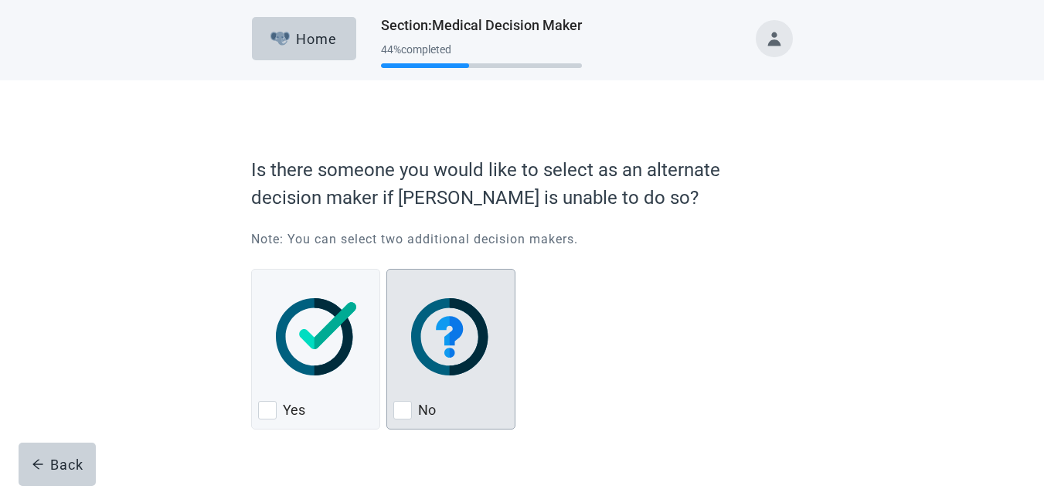
click at [403, 409] on div "No, checkbox, not checked" at bounding box center [402, 410] width 19 height 19
click at [387, 270] on input "No" at bounding box center [386, 269] width 1 height 1
checkbox input "true"
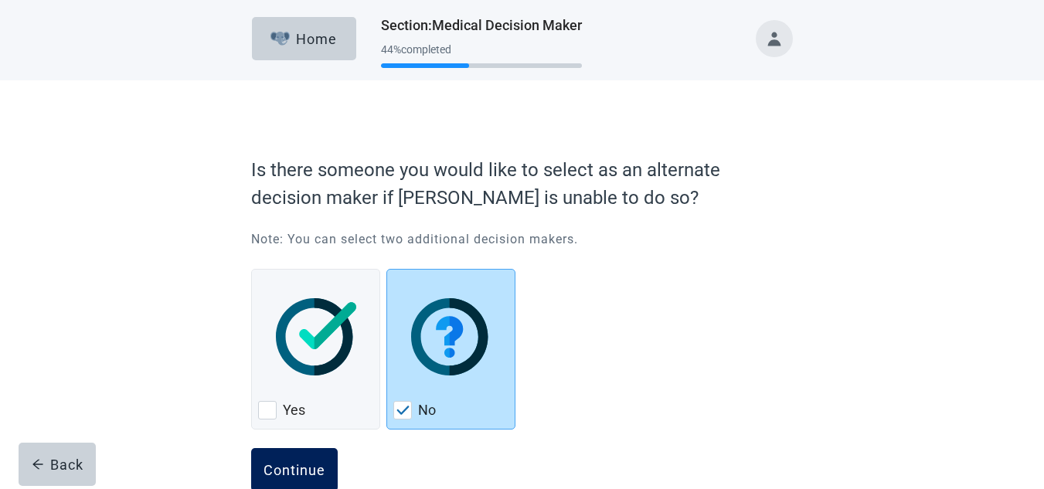
click at [287, 466] on div "Continue" at bounding box center [295, 469] width 62 height 15
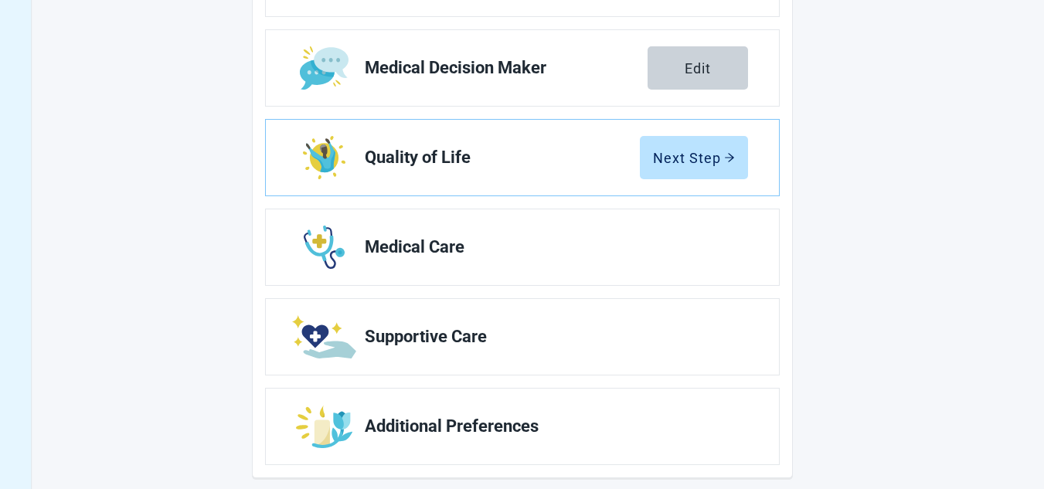
scroll to position [324, 0]
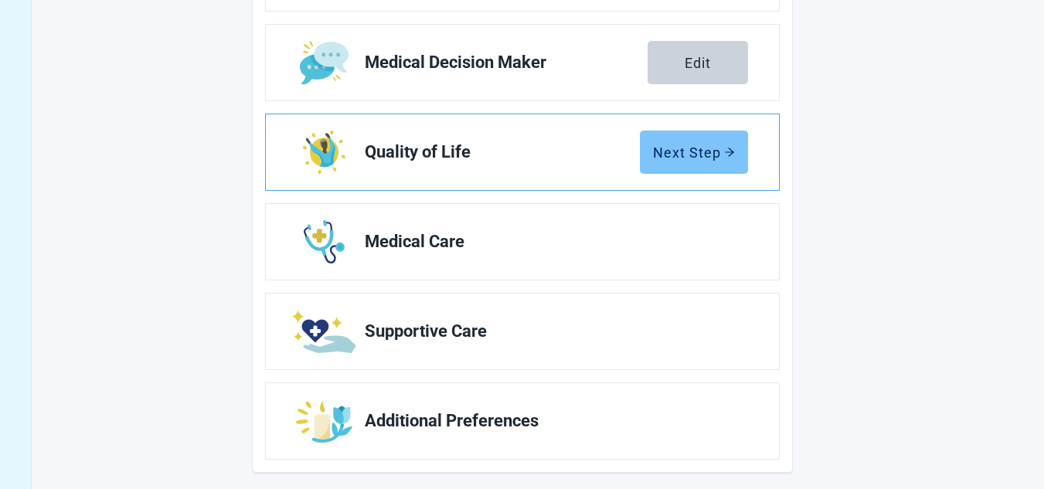
click at [686, 145] on div "Next Step" at bounding box center [694, 152] width 82 height 15
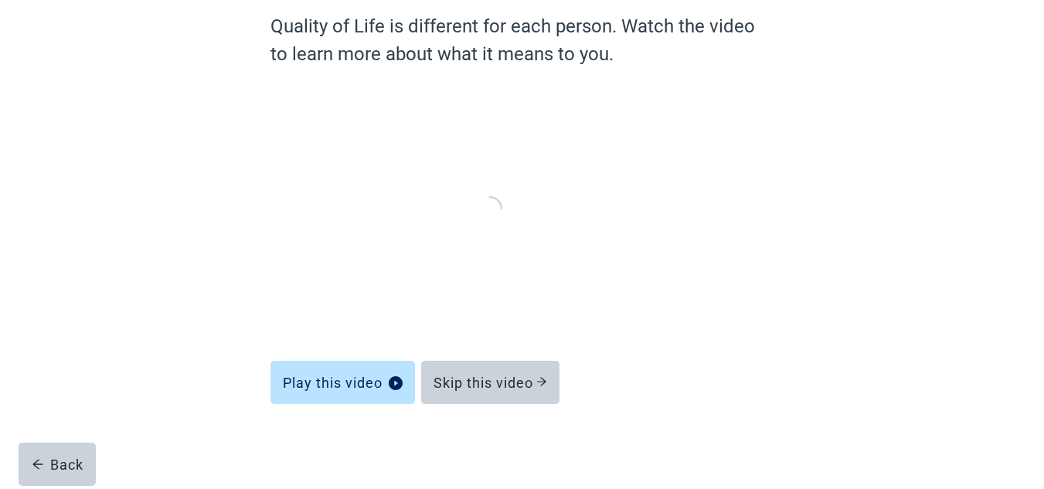
scroll to position [134, 0]
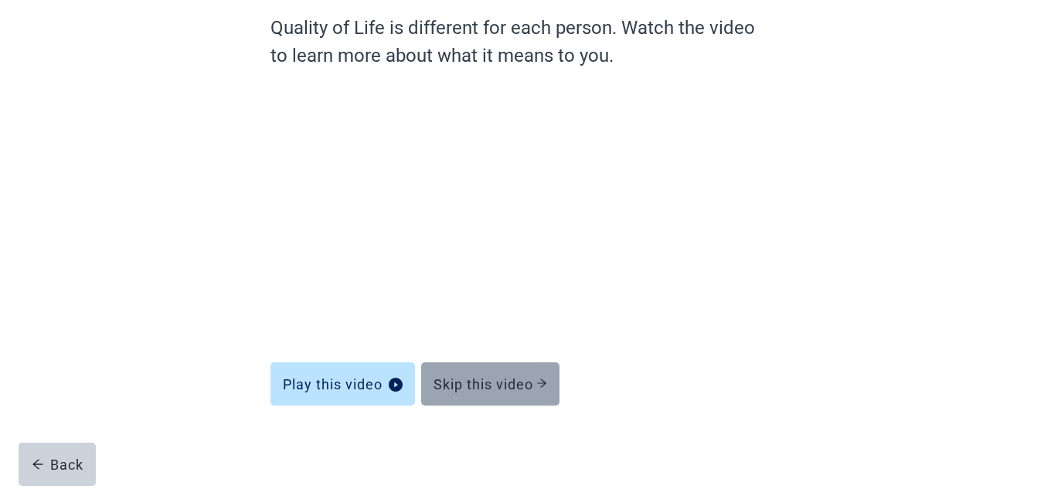
click at [500, 383] on div "Skip this video" at bounding box center [491, 383] width 114 height 15
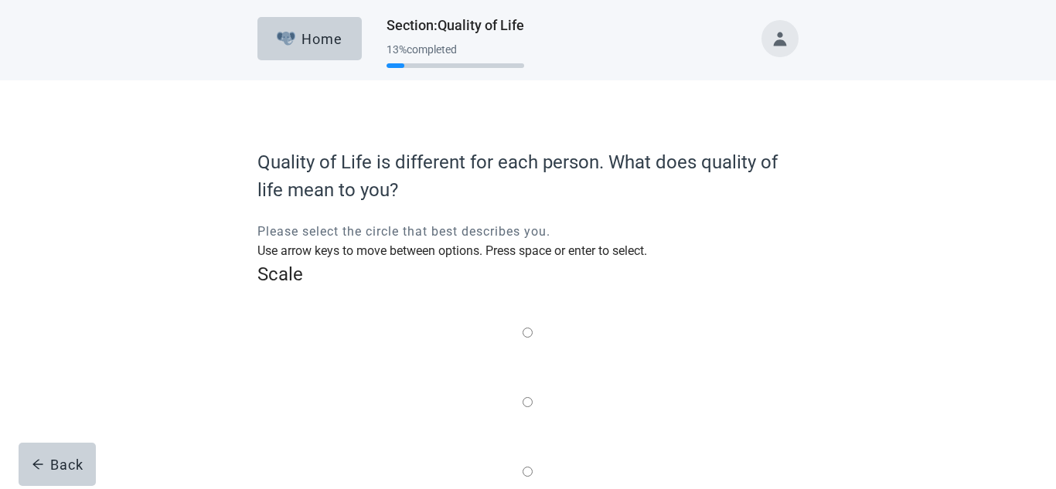
click at [532, 463] on label "Main content" at bounding box center [527, 472] width 10 height 19
click at [532, 467] on input "Quality of life scale: 50 out of 100. Balance of the two" at bounding box center [527, 472] width 10 height 10
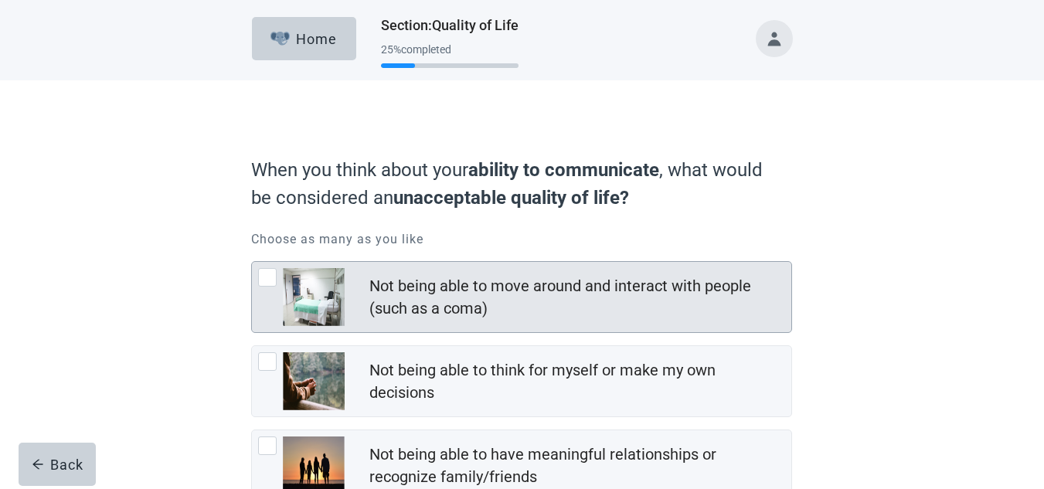
click at [265, 275] on div "Not being able to move around and interact with people (such as a coma), checkb…" at bounding box center [267, 277] width 19 height 19
click at [252, 262] on input "Not being able to move around and interact with people (such as a coma)" at bounding box center [251, 261] width 1 height 1
checkbox input "true"
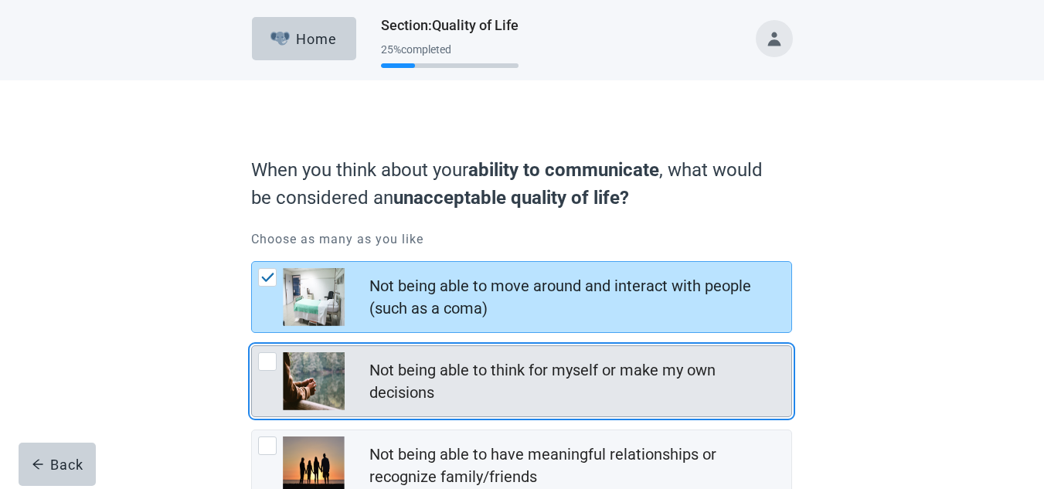
click at [267, 359] on div "Not being able to think for myself or make my own decisions, checkbox, not chec…" at bounding box center [267, 361] width 19 height 19
click at [252, 346] on input "Not being able to think for myself or make my own decisions" at bounding box center [251, 345] width 1 height 1
checkbox input "true"
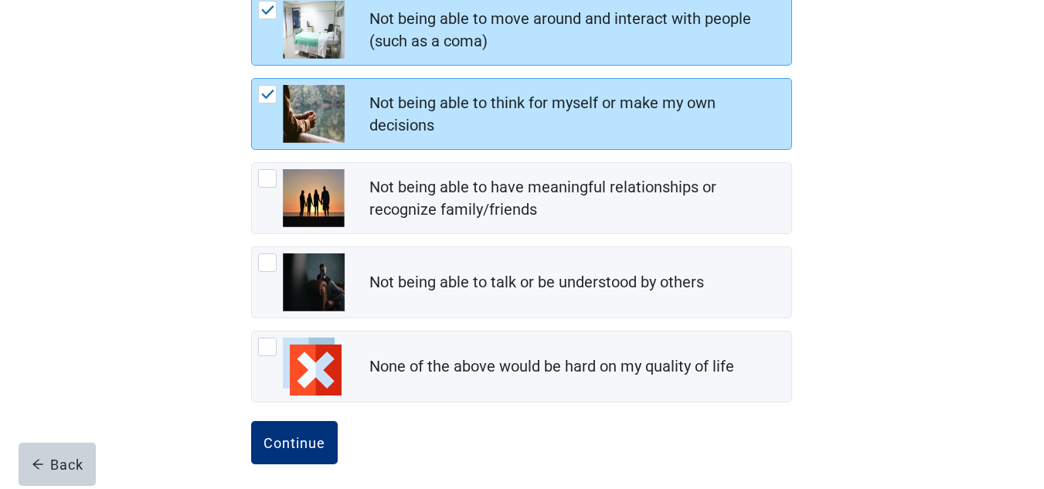
scroll to position [277, 0]
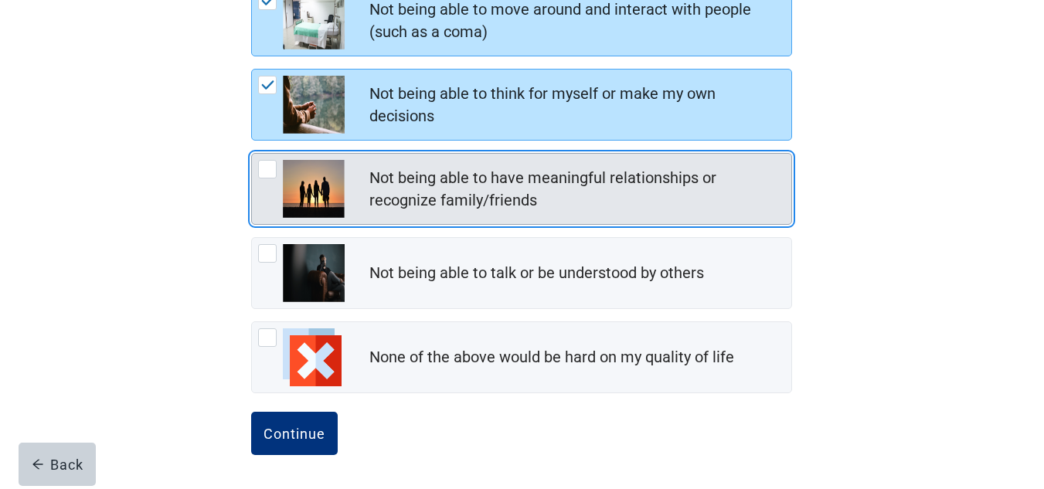
click at [264, 170] on div "Not being able to have meaningful relationships or recognize family/friends, ch…" at bounding box center [267, 169] width 19 height 19
click at [252, 154] on input "Not being able to have meaningful relationships or recognize family/friends" at bounding box center [251, 153] width 1 height 1
checkbox input "true"
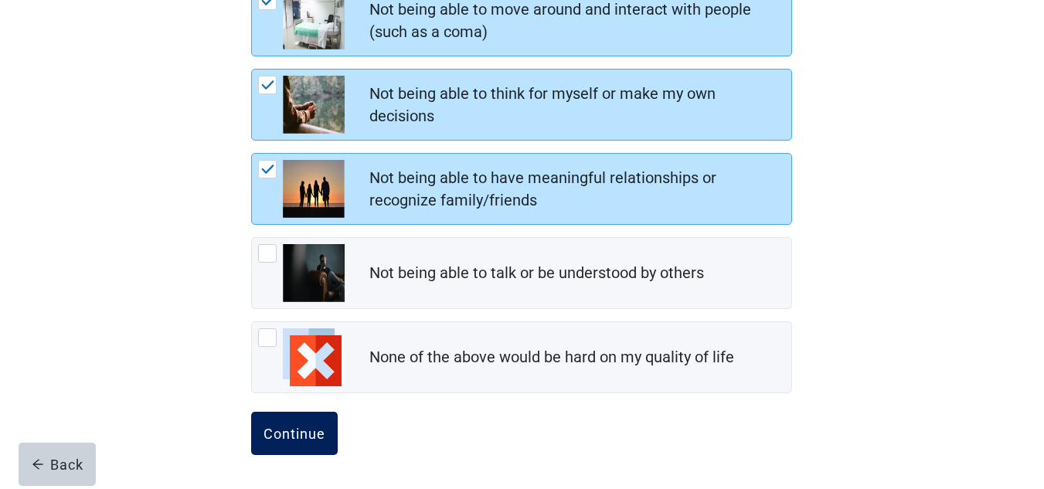
click at [291, 430] on div "Continue" at bounding box center [295, 433] width 62 height 15
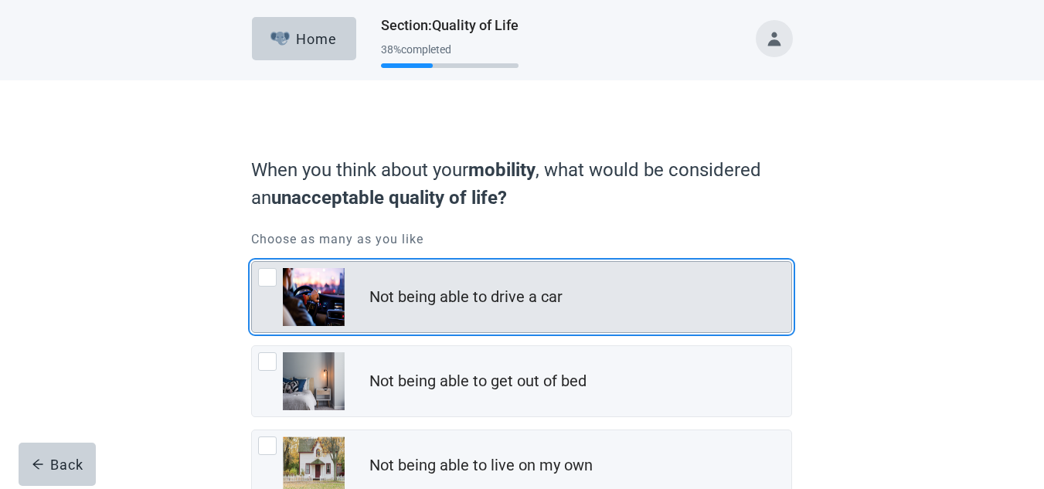
click at [266, 272] on div "Not being able to drive a car, checkbox, not checked" at bounding box center [267, 277] width 19 height 19
click at [252, 262] on input "Not being able to drive a car" at bounding box center [251, 261] width 1 height 1
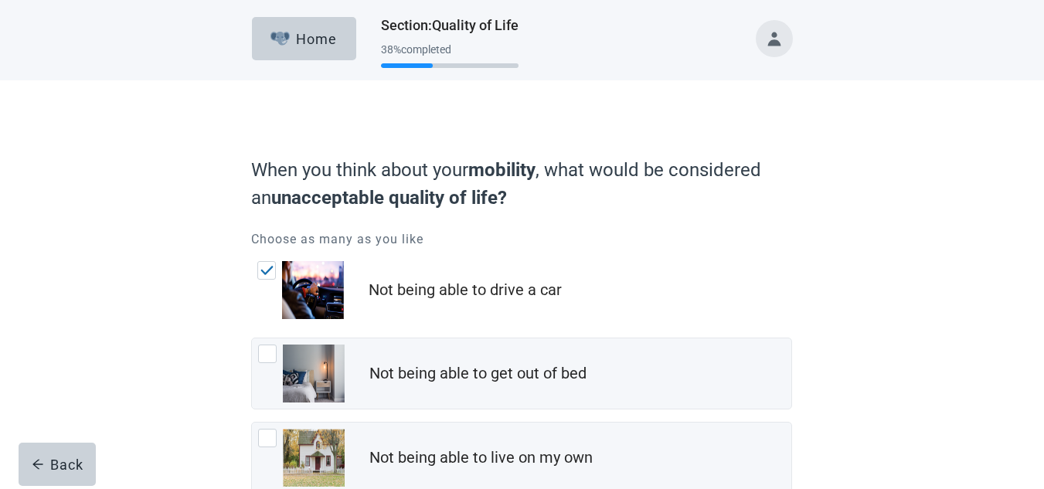
click at [266, 272] on div "Not being able to drive a car, checkbox, checked" at bounding box center [266, 270] width 19 height 19
click at [252, 256] on input "Not being able to drive a car" at bounding box center [251, 255] width 1 height 1
checkbox input "false"
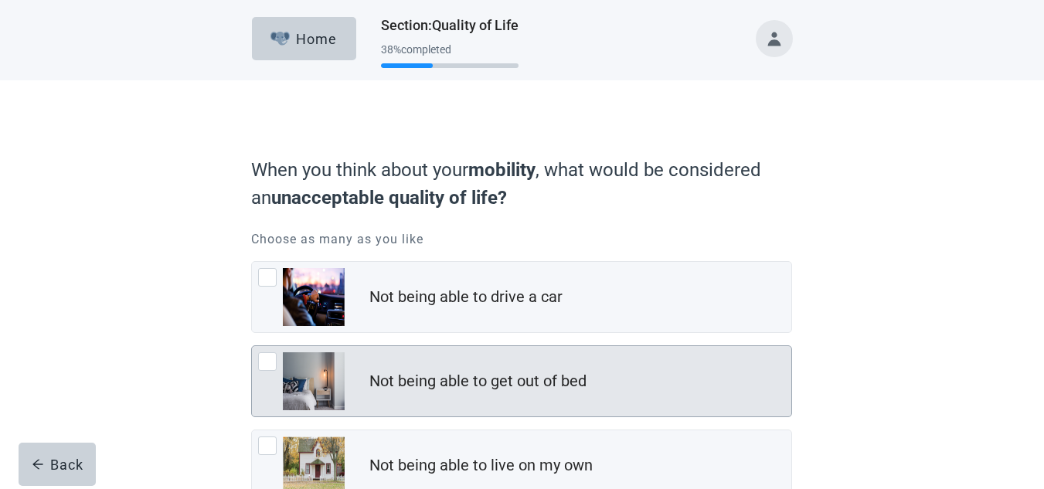
click at [267, 359] on div "Not being able to get out of bed, checkbox, not checked" at bounding box center [267, 361] width 19 height 19
click at [252, 346] on input "Not being able to get out of bed" at bounding box center [251, 345] width 1 height 1
checkbox input "true"
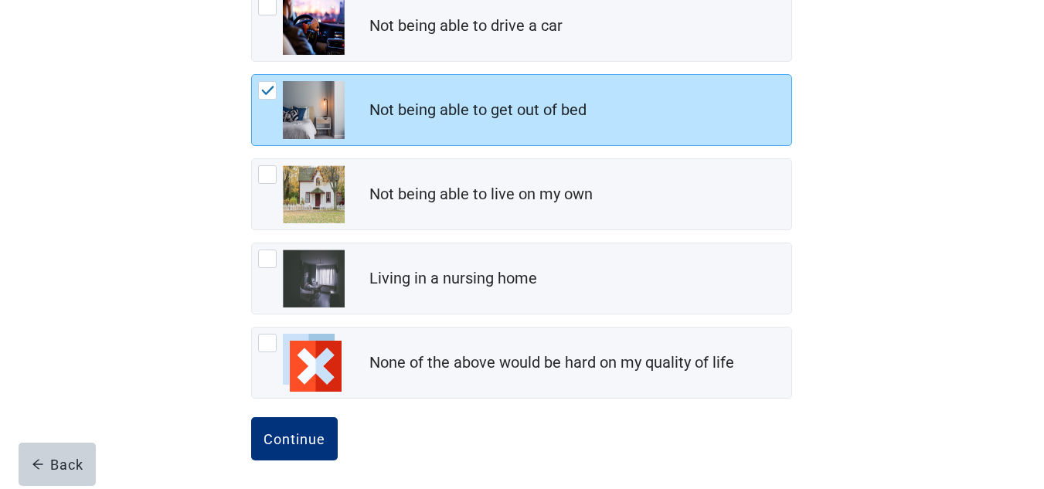
scroll to position [277, 0]
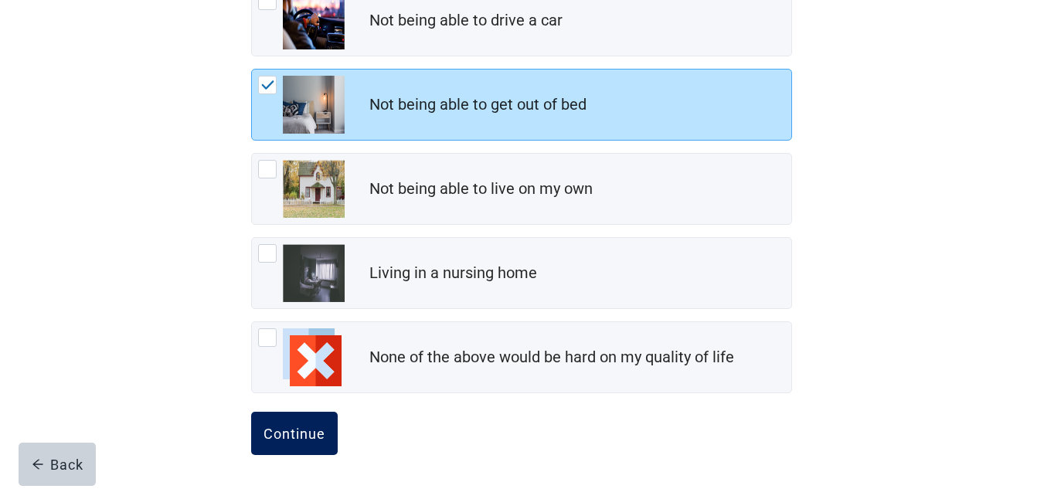
click at [287, 430] on div "Continue" at bounding box center [295, 433] width 62 height 15
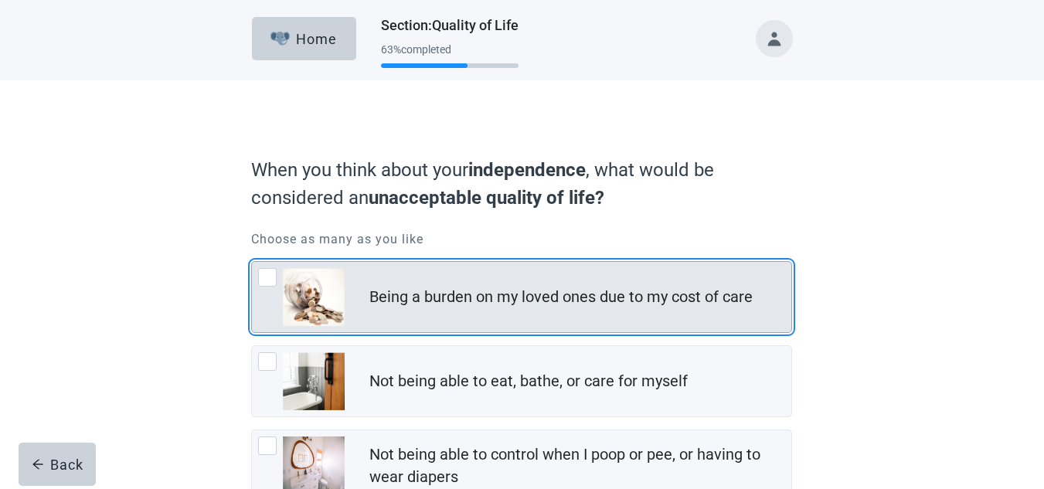
click at [265, 279] on div "Being a burden on my loved ones due to my cost of care, checkbox, not checked" at bounding box center [267, 277] width 19 height 19
click at [252, 262] on input "Being a burden on my loved ones due to my cost of care" at bounding box center [251, 261] width 1 height 1
checkbox input "true"
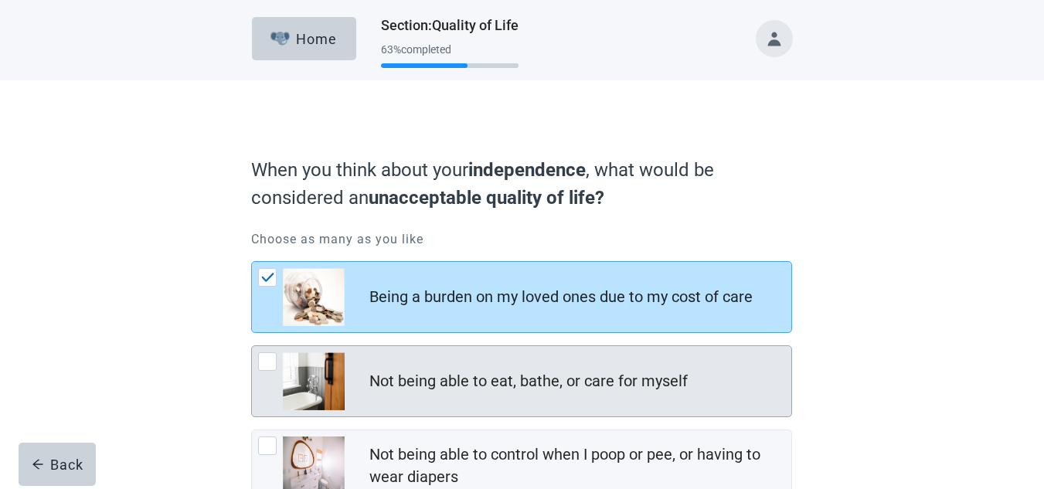
click at [264, 357] on div "Not being able to eat, bathe, or care for myself, checkbox, not checked" at bounding box center [267, 361] width 19 height 19
click at [252, 346] on input "Not being able to eat, bathe, or care for myself" at bounding box center [251, 345] width 1 height 1
checkbox input "true"
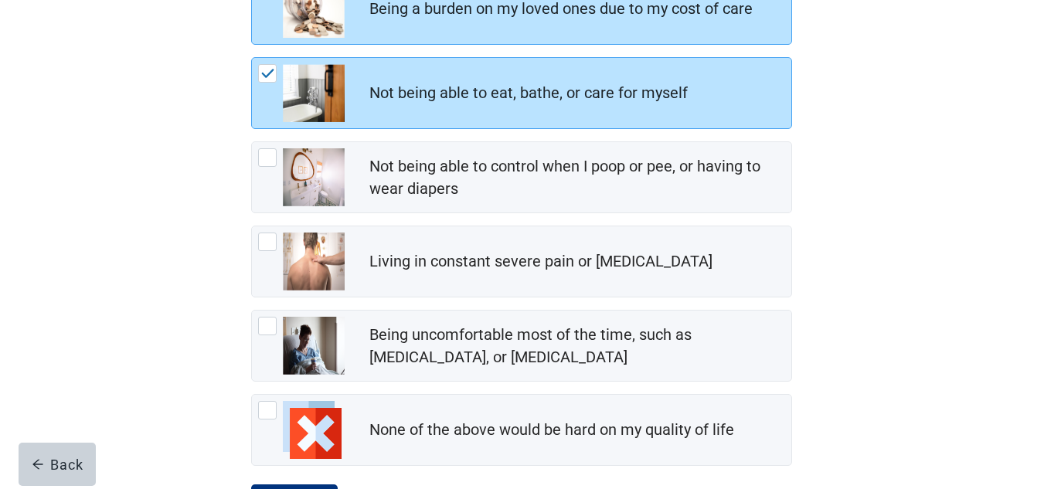
scroll to position [319, 0]
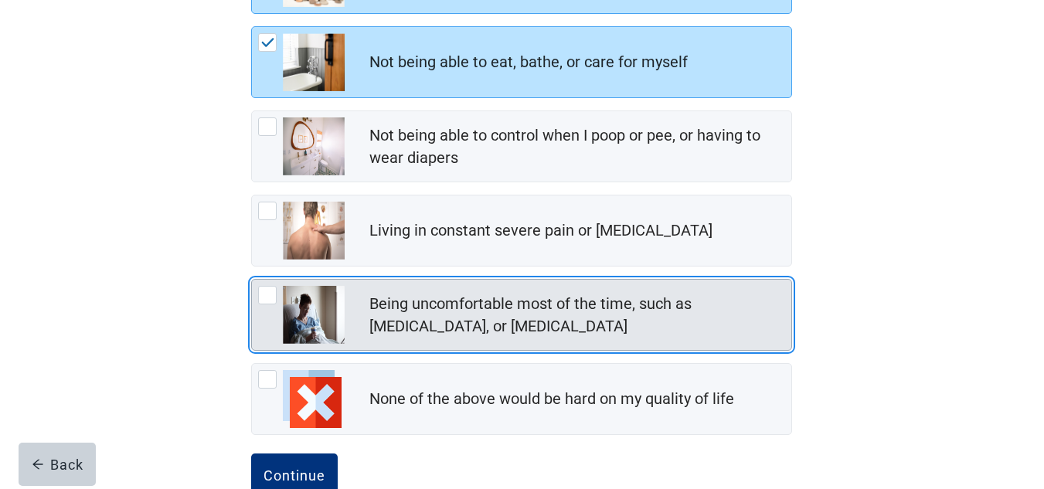
click at [267, 291] on div "Being uncomfortable most of the time, such as nausea, vomiting, or diarrhea, ch…" at bounding box center [267, 295] width 19 height 19
click at [252, 280] on input "Being uncomfortable most of the time, such as [MEDICAL_DATA], or [MEDICAL_DATA]" at bounding box center [251, 279] width 1 height 1
checkbox input "true"
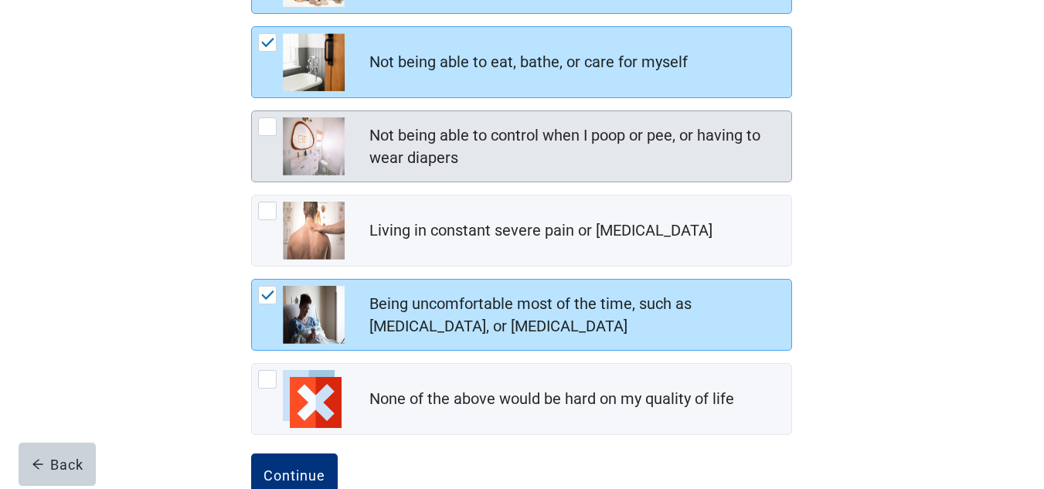
click at [267, 121] on div "Not being able to control when I poop or pee, or having to wear diapers, checkb…" at bounding box center [267, 126] width 19 height 19
click at [252, 111] on input "Not being able to control when I poop or pee, or having to wear diapers" at bounding box center [251, 111] width 1 height 1
checkbox input "true"
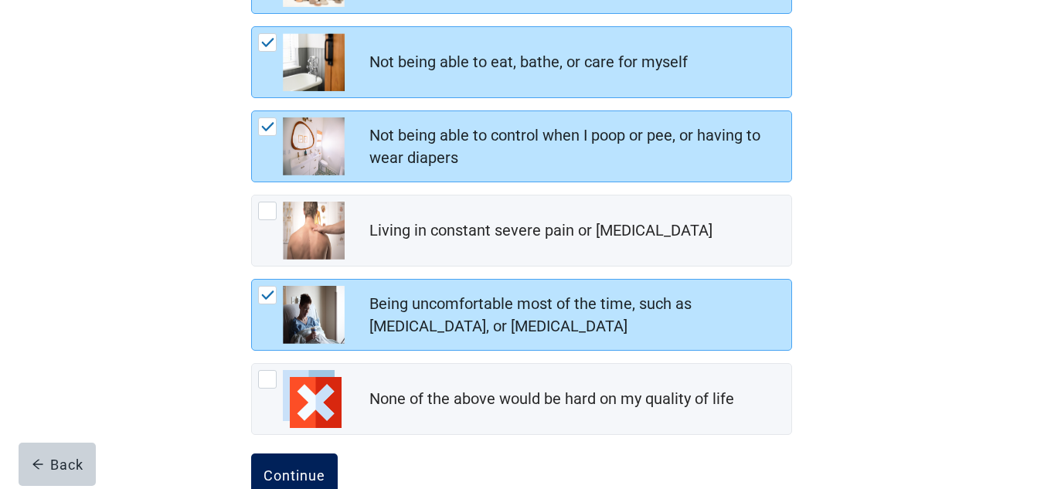
click at [277, 463] on button "Continue" at bounding box center [294, 475] width 87 height 43
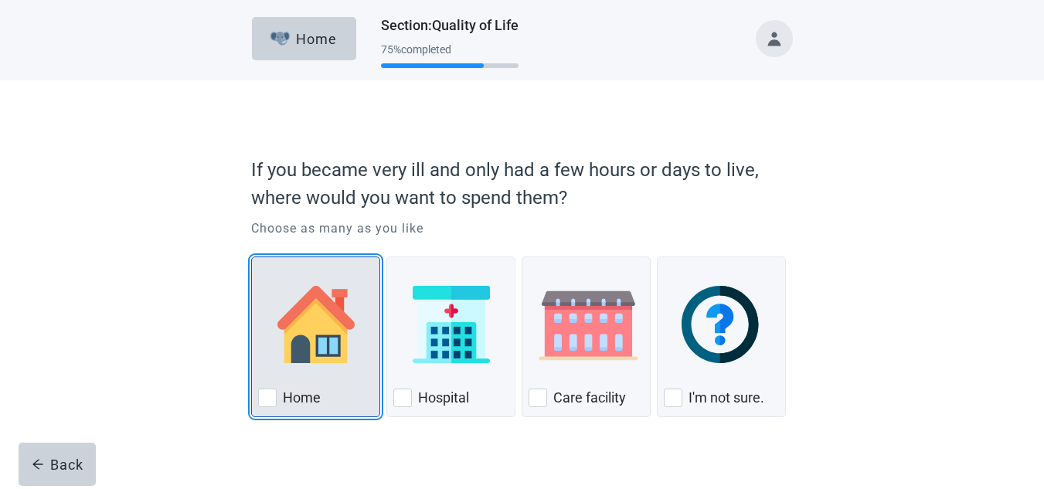
click at [264, 400] on div "Home, checkbox, not checked" at bounding box center [267, 398] width 19 height 19
click at [252, 257] on input "Home" at bounding box center [251, 257] width 1 height 1
checkbox input "true"
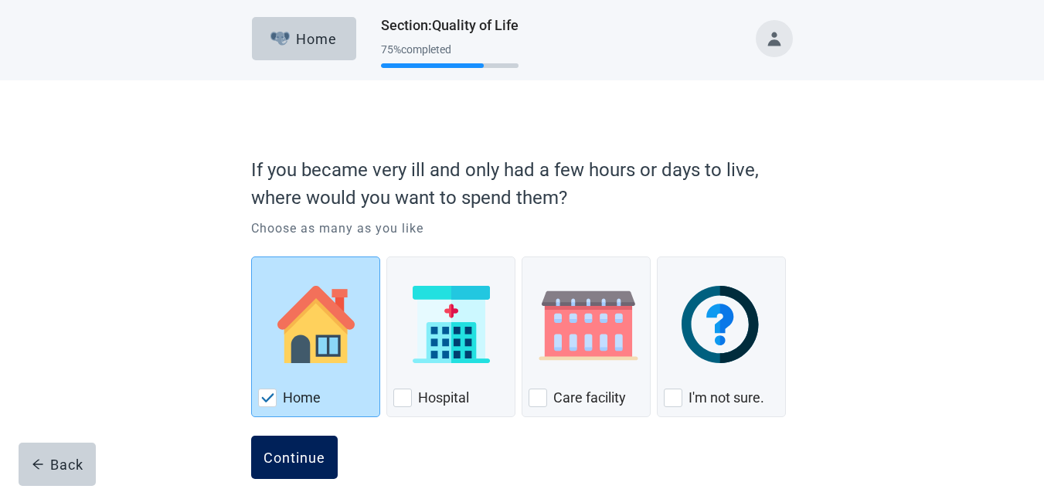
click at [285, 457] on div "Continue" at bounding box center [295, 457] width 62 height 15
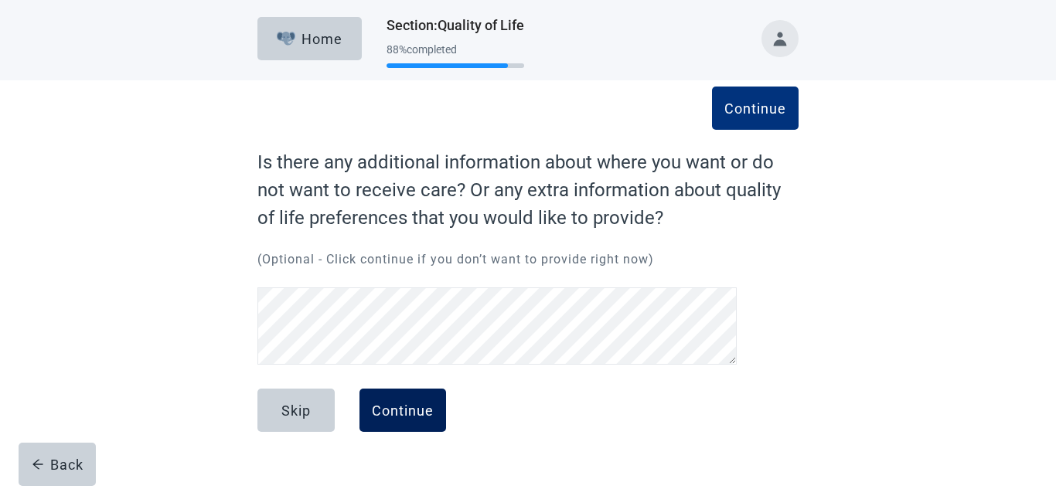
click at [406, 400] on button "Continue" at bounding box center [402, 410] width 87 height 43
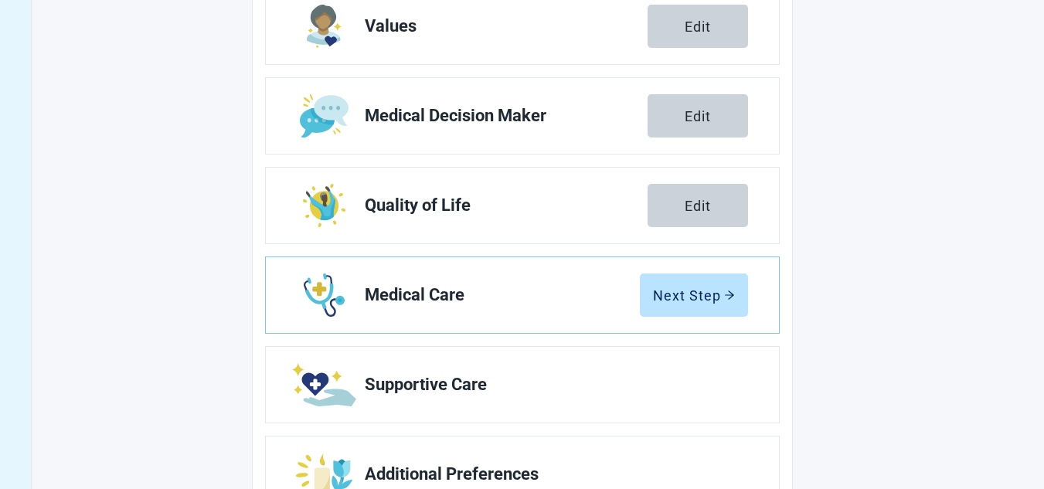
scroll to position [340, 0]
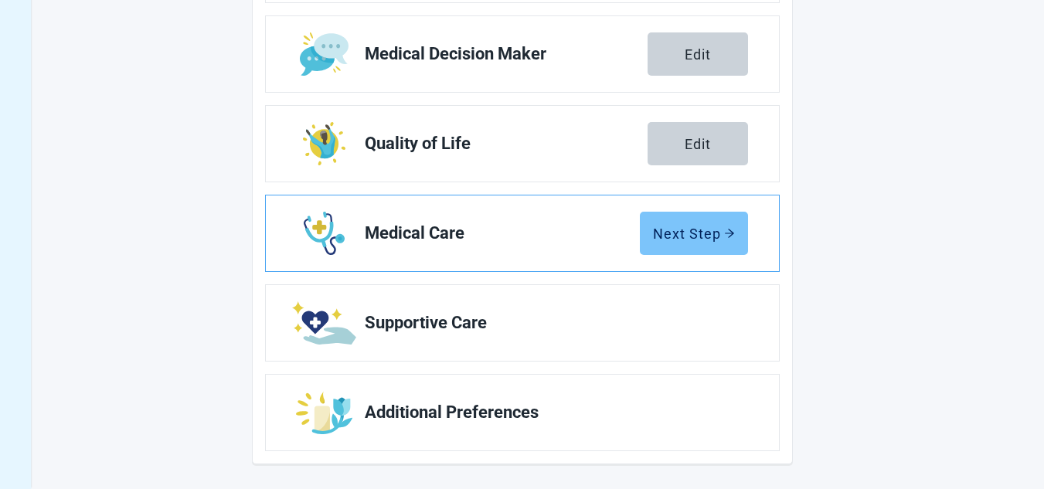
click at [676, 233] on div "Next Step" at bounding box center [694, 233] width 82 height 15
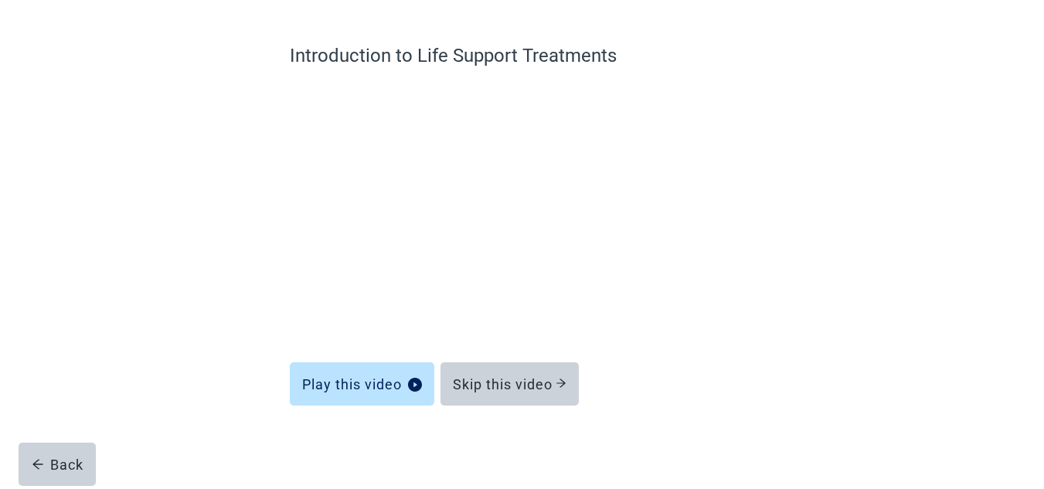
scroll to position [107, 0]
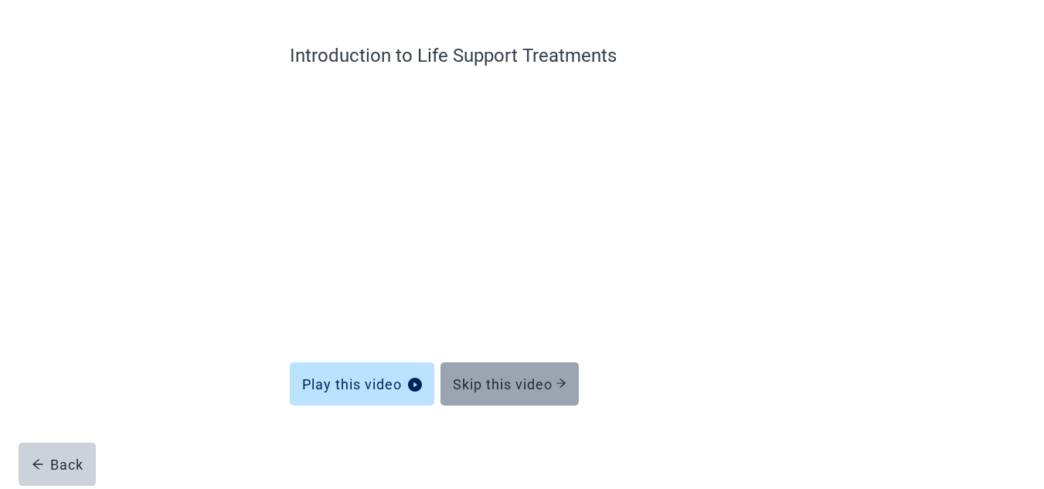
click at [501, 373] on button "Skip this video" at bounding box center [509, 383] width 138 height 43
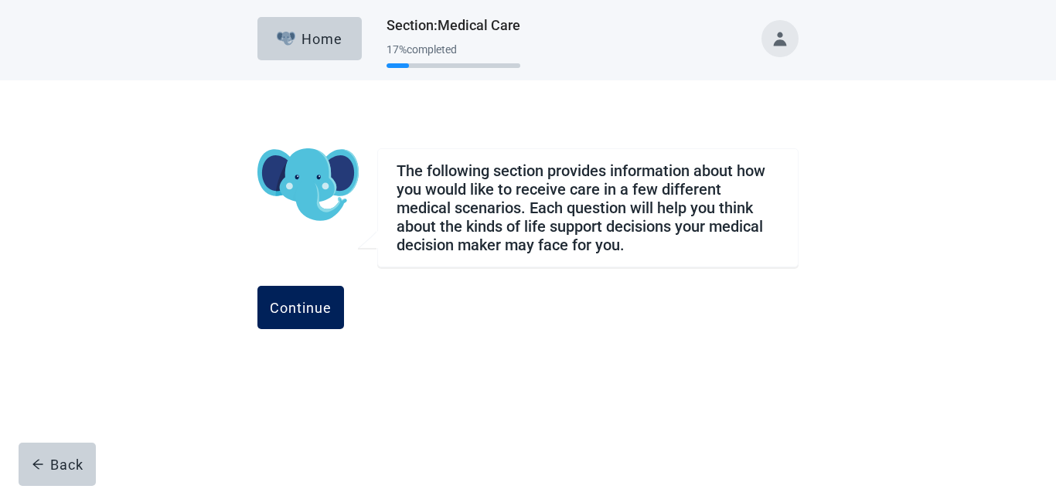
click at [344, 295] on button "Continue" at bounding box center [300, 307] width 87 height 43
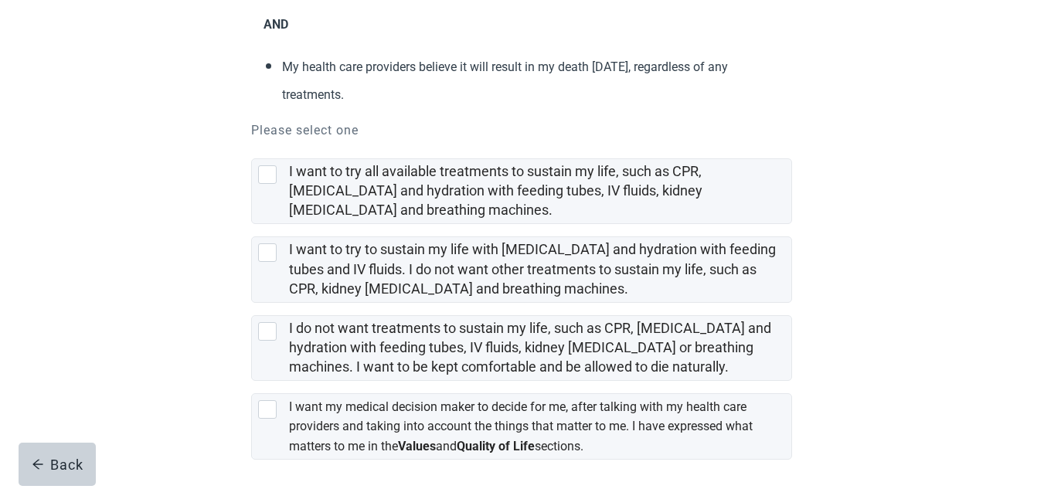
scroll to position [278, 0]
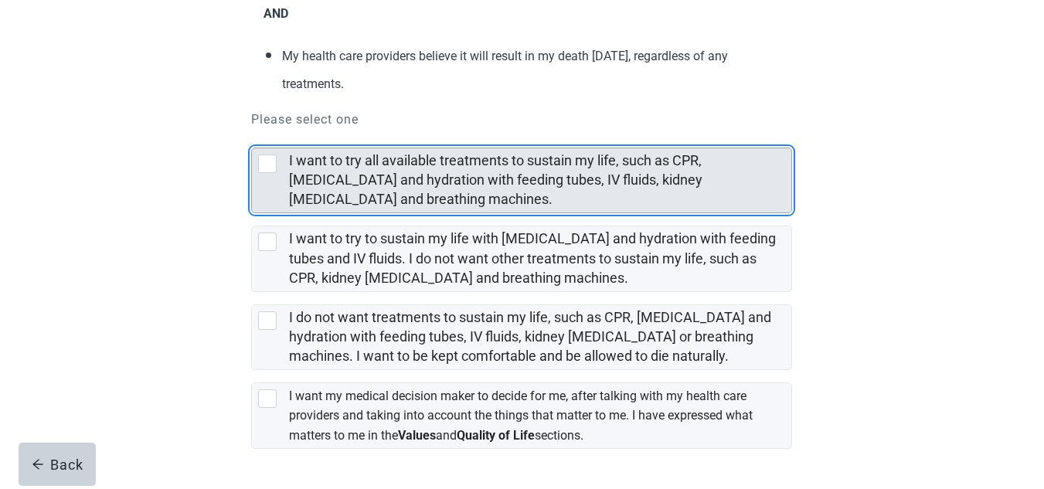
click at [264, 158] on div "I want to try all available treatments to sustain my life, such as CPR, artific…" at bounding box center [267, 164] width 19 height 19
click at [252, 136] on input "I want to try all available treatments to sustain my life, such as CPR, [MEDICA…" at bounding box center [251, 135] width 1 height 1
checkbox input "true"
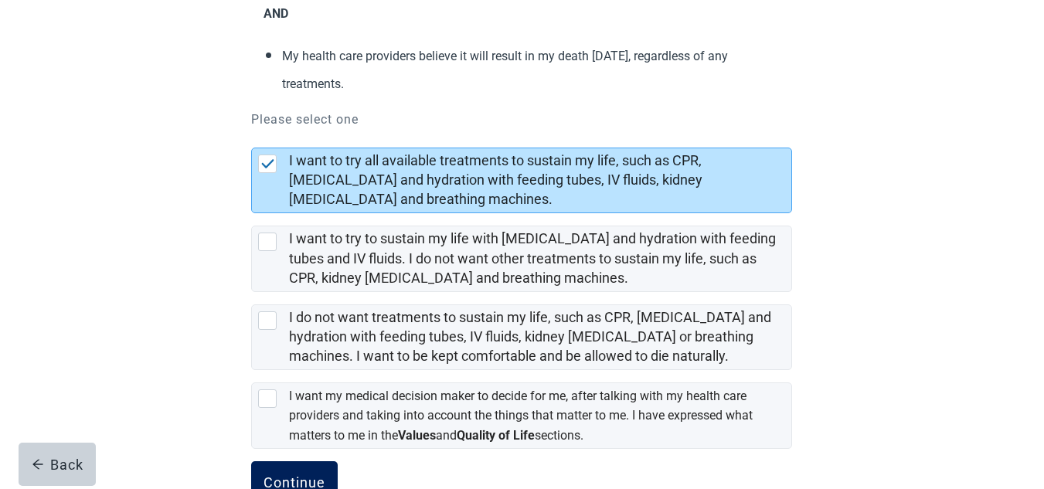
click at [287, 470] on button "Continue" at bounding box center [294, 482] width 87 height 43
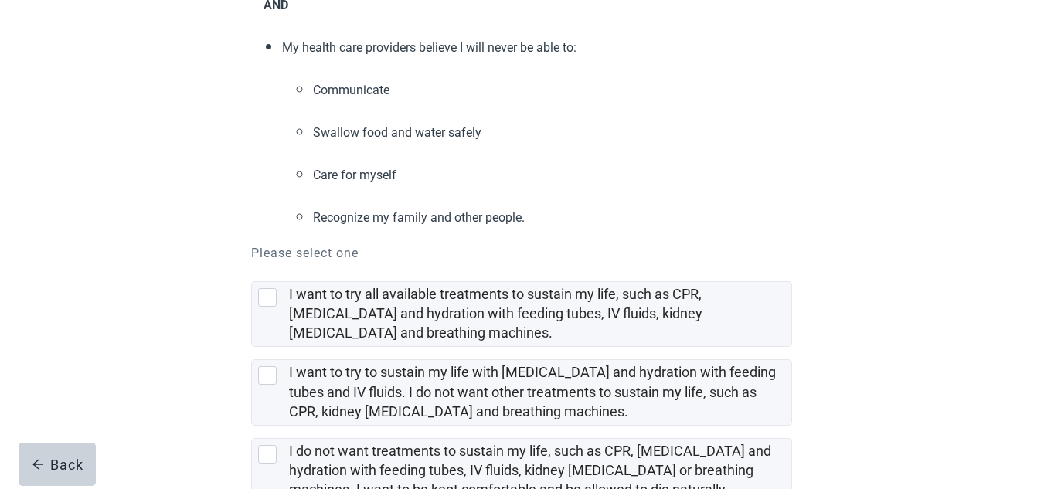
scroll to position [392, 0]
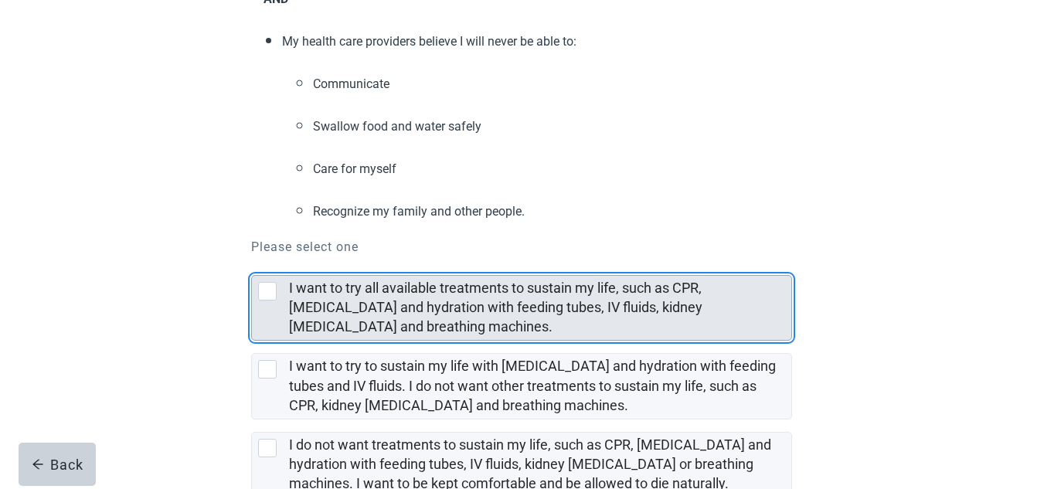
click at [266, 282] on div "I want to try all available treatments to sustain my life, such as CPR, artific…" at bounding box center [267, 291] width 19 height 19
click at [252, 263] on input "I want to try all available treatments to sustain my life, such as CPR, [MEDICA…" at bounding box center [251, 263] width 1 height 1
checkbox input "true"
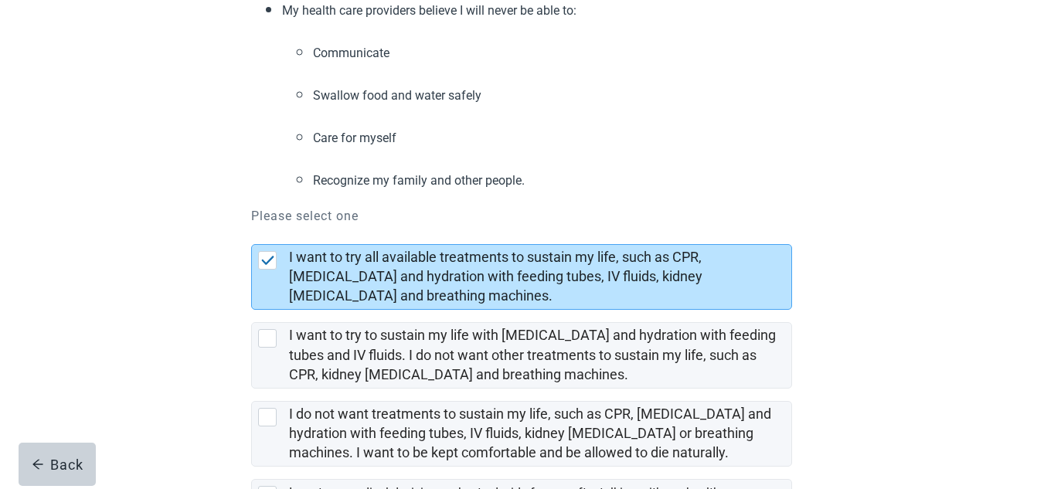
scroll to position [466, 0]
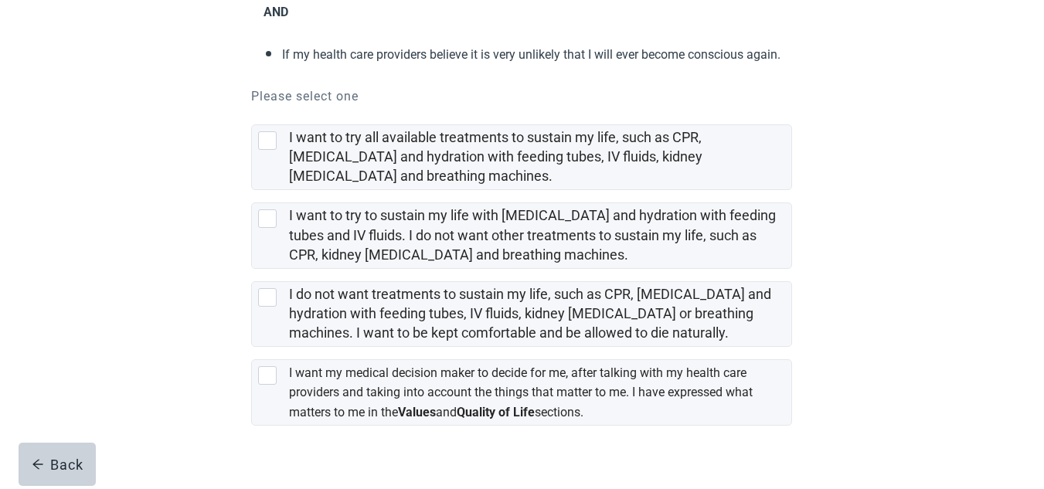
scroll to position [299, 0]
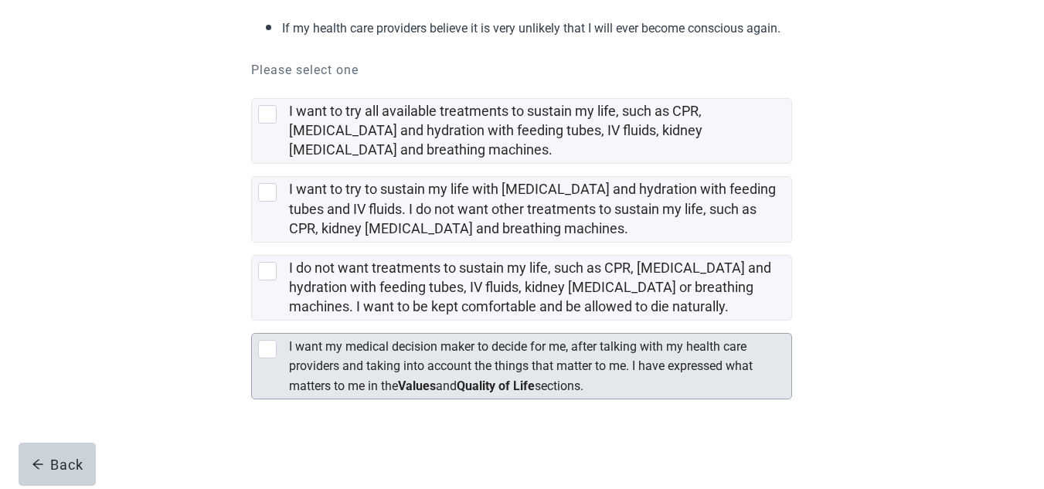
click at [262, 351] on div "[object Object], checkbox, not selected" at bounding box center [267, 349] width 19 height 19
click at [252, 321] on input "I want my medical decision maker to decide for me, after talking with my health…" at bounding box center [251, 321] width 1 height 1
checkbox input "true"
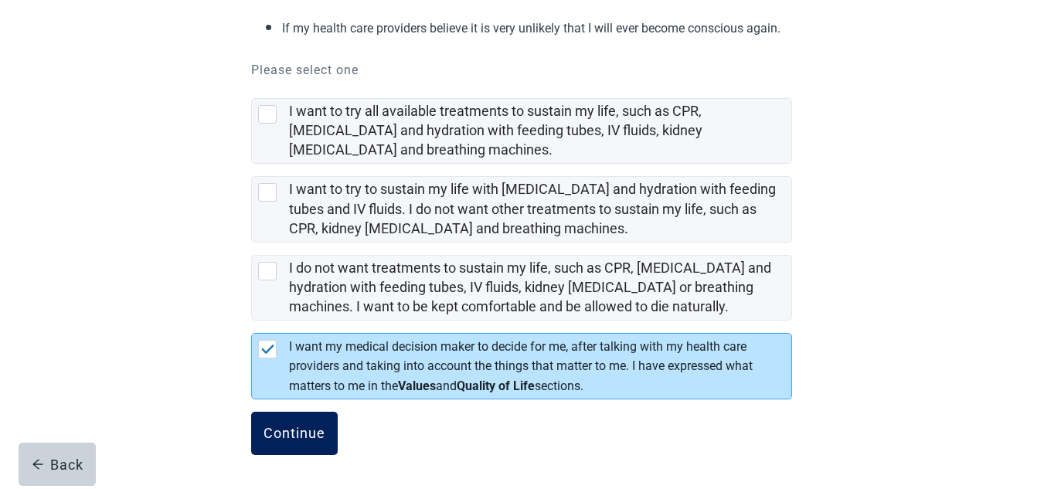
click at [286, 425] on button "Continue" at bounding box center [294, 433] width 87 height 43
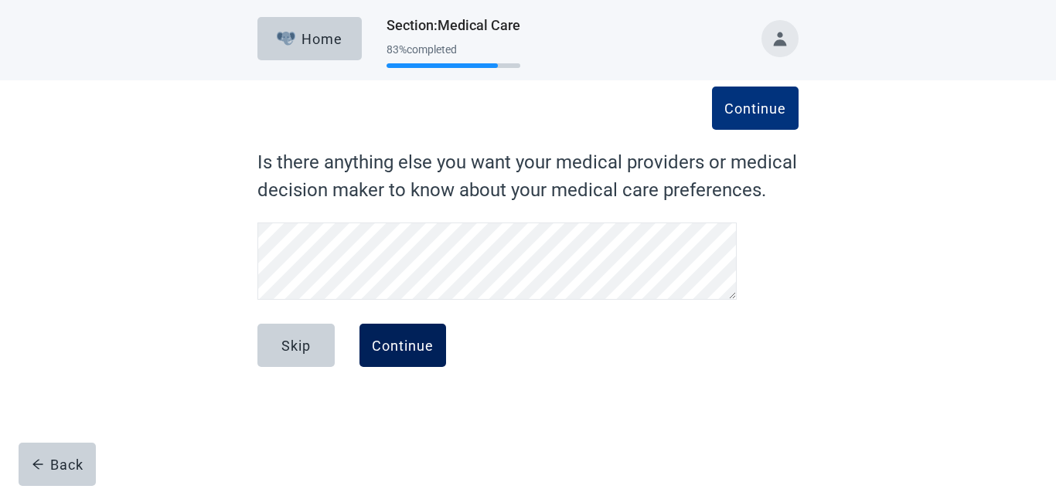
click at [413, 336] on button "Continue" at bounding box center [402, 345] width 87 height 43
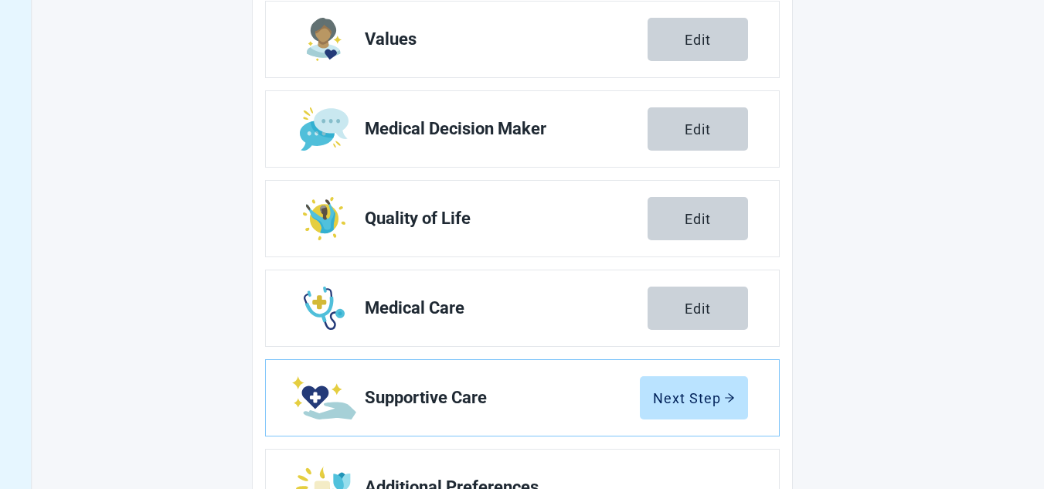
scroll to position [332, 0]
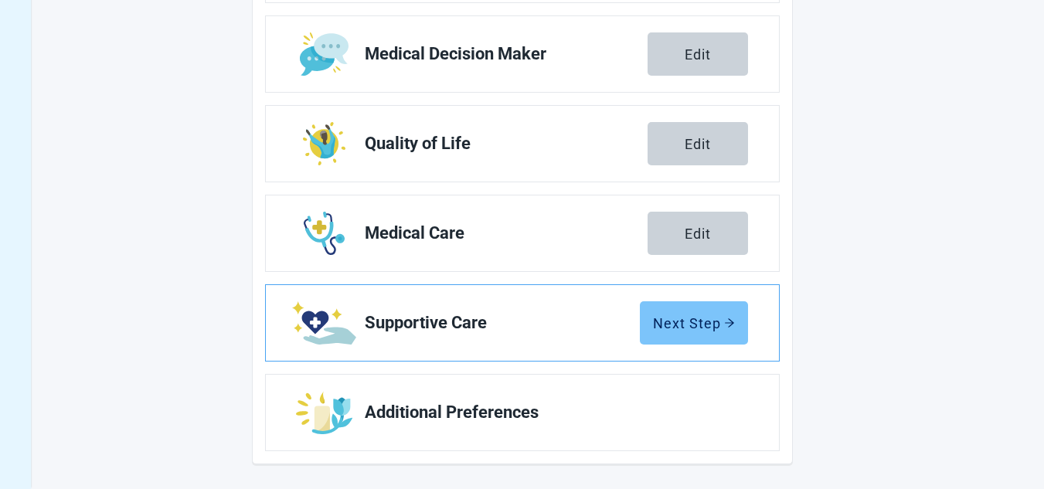
click at [682, 315] on div "Next Step" at bounding box center [694, 322] width 82 height 15
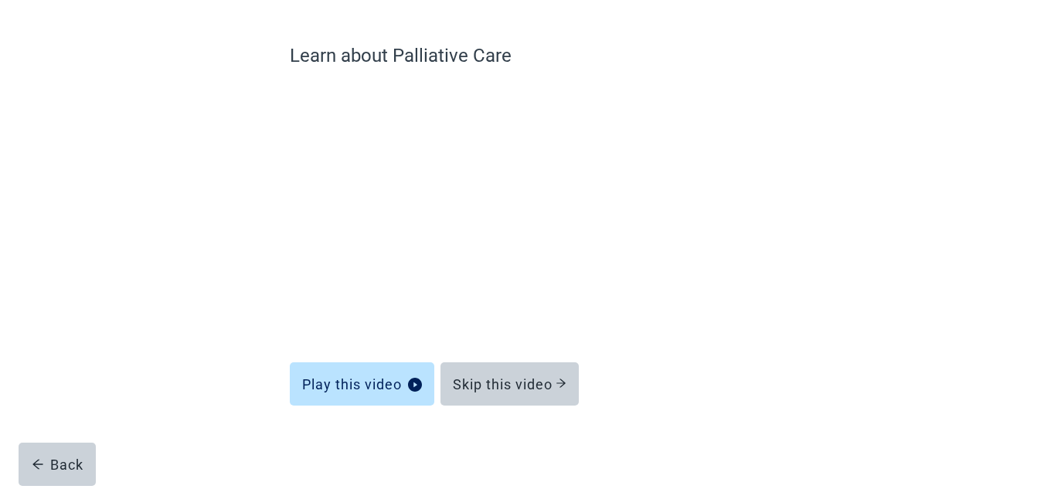
scroll to position [107, 0]
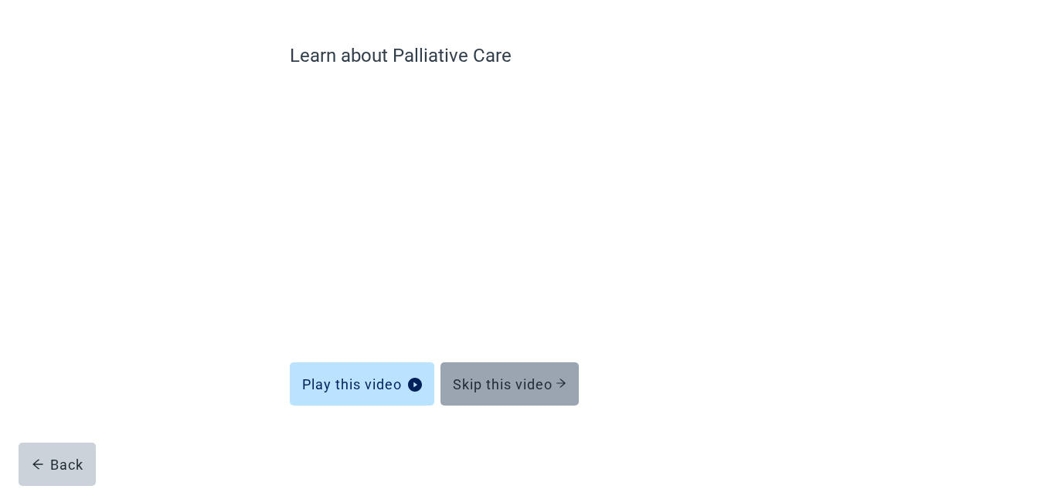
click at [508, 369] on button "Skip this video" at bounding box center [509, 383] width 138 height 43
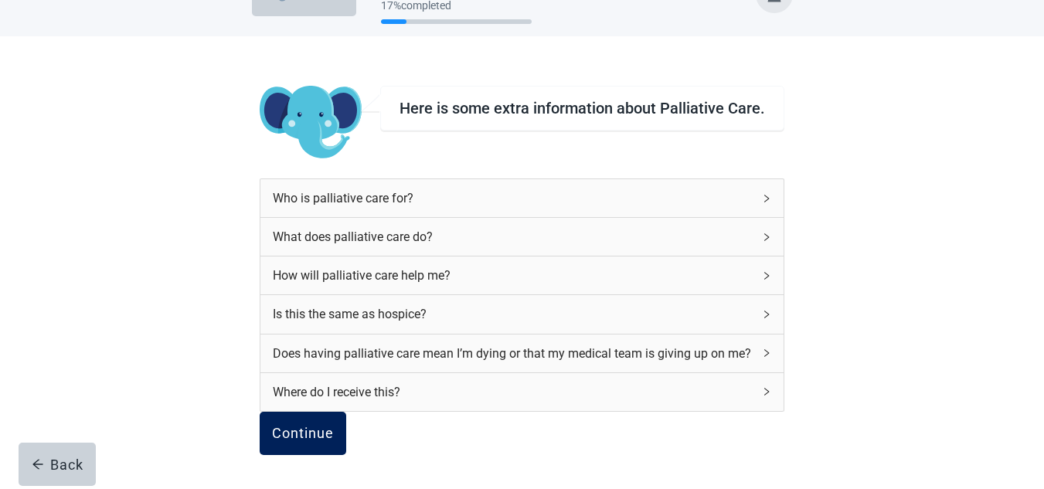
click at [334, 426] on div "Continue" at bounding box center [303, 433] width 62 height 15
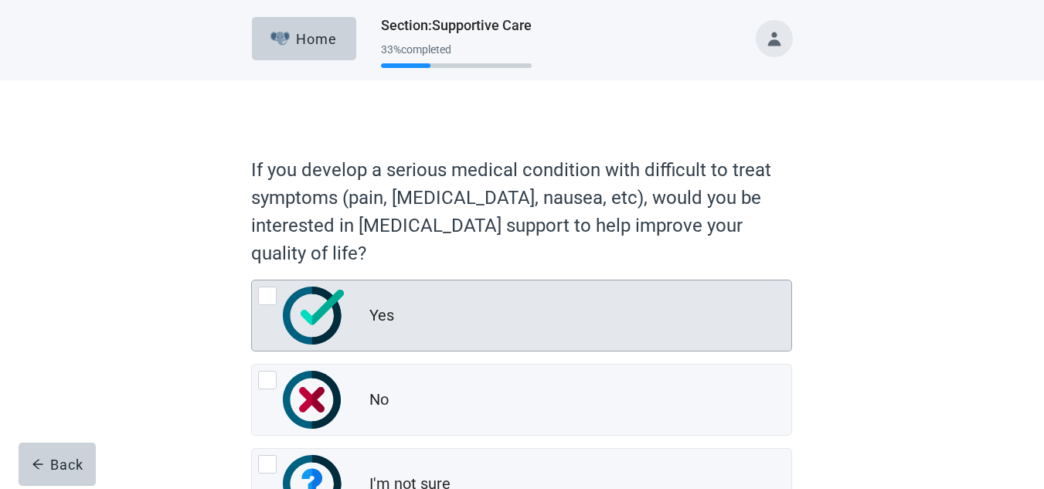
click at [268, 297] on div "Yes, radio button, not checked" at bounding box center [267, 296] width 19 height 19
click at [252, 281] on input "Yes" at bounding box center [251, 280] width 1 height 1
radio input "true"
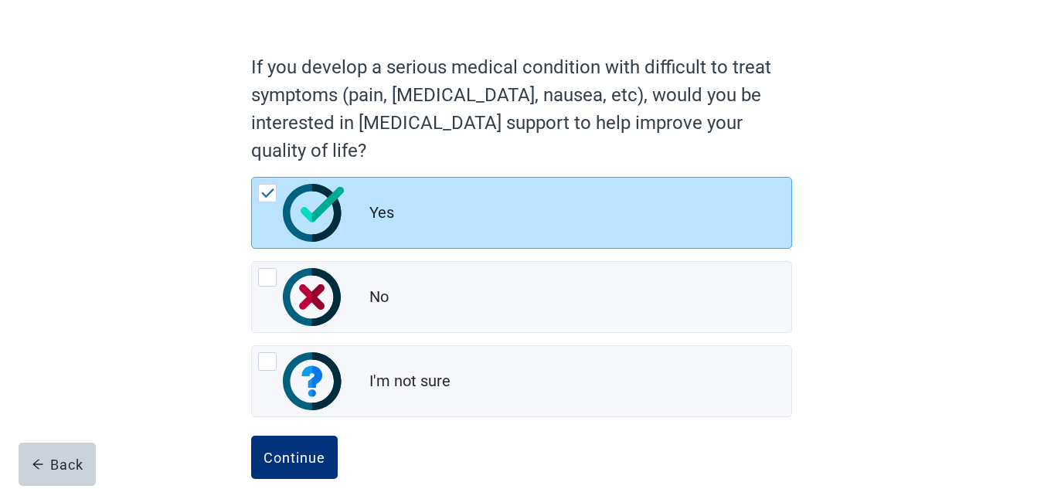
scroll to position [127, 0]
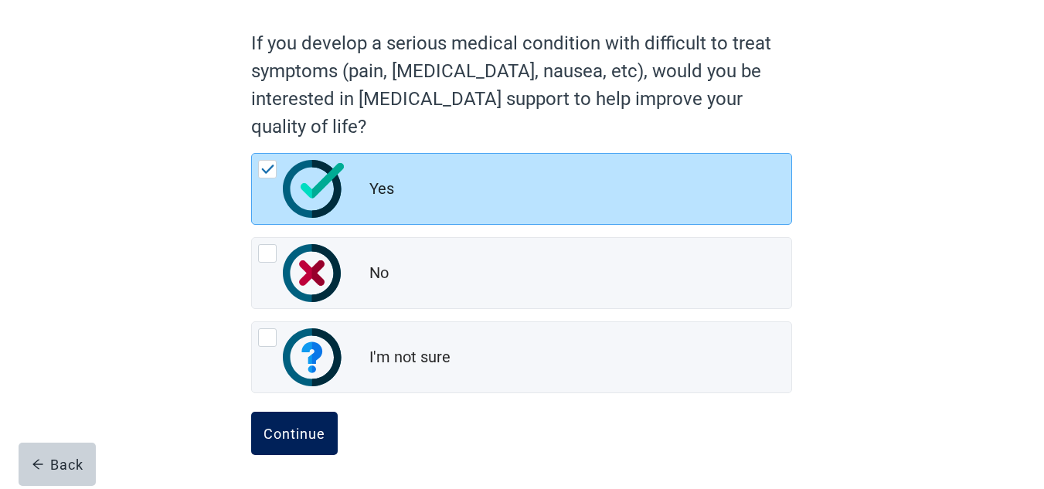
click at [287, 423] on button "Continue" at bounding box center [294, 433] width 87 height 43
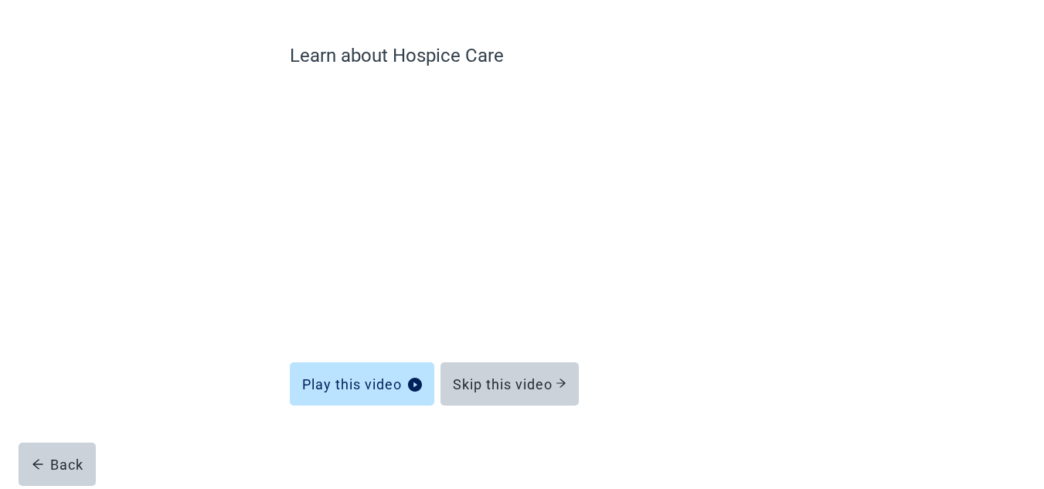
scroll to position [107, 0]
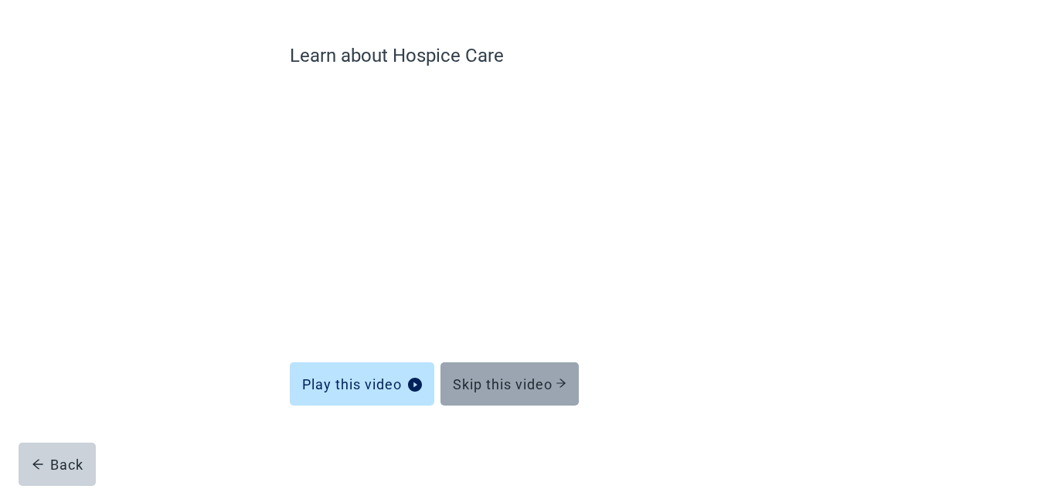
click at [511, 371] on button "Skip this video" at bounding box center [509, 383] width 138 height 43
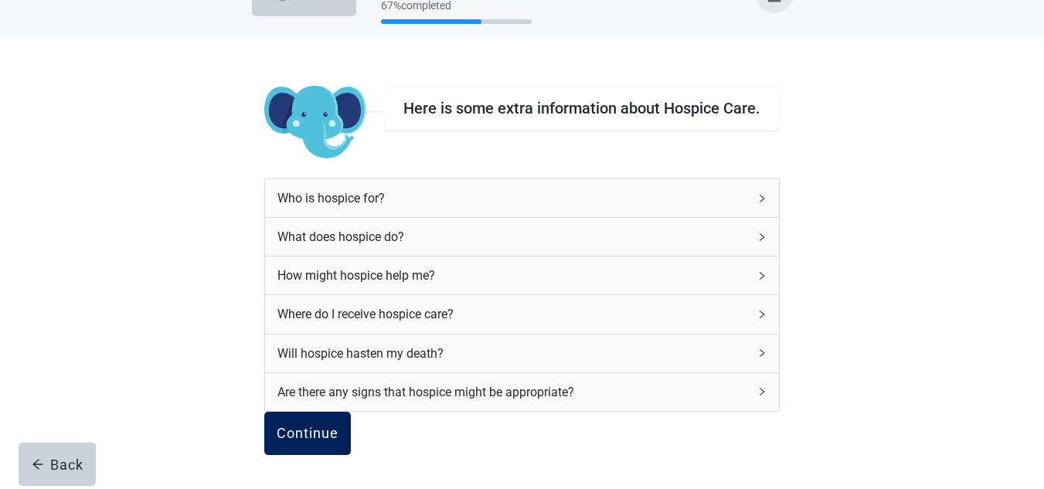
click at [304, 426] on div "Continue" at bounding box center [308, 433] width 62 height 15
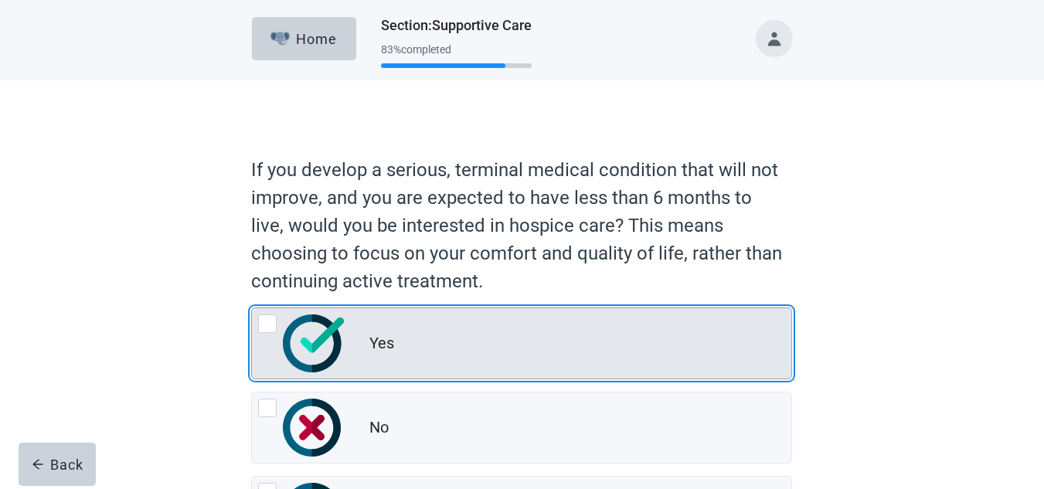
click at [267, 321] on div "Yes, radio button, not checked" at bounding box center [267, 324] width 19 height 19
click at [252, 308] on input "Yes" at bounding box center [251, 308] width 1 height 1
radio input "true"
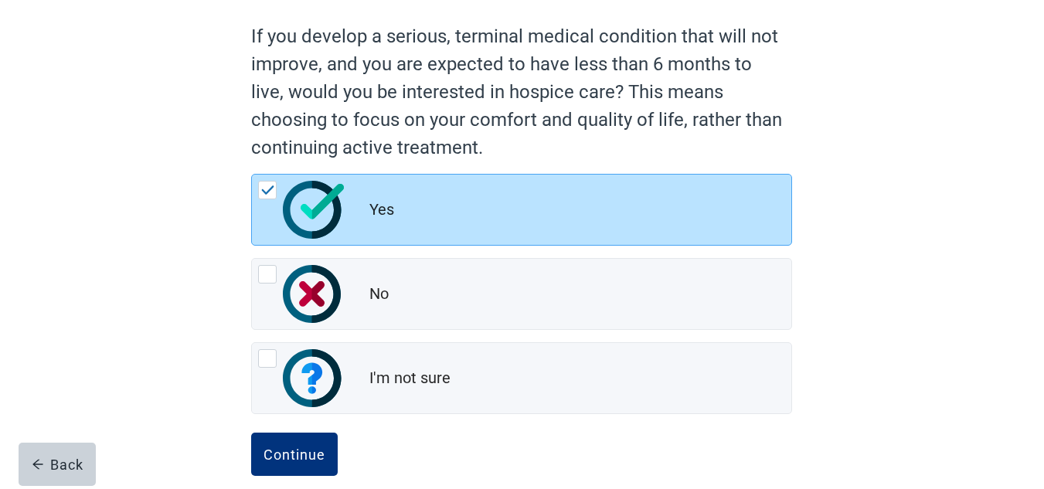
scroll to position [155, 0]
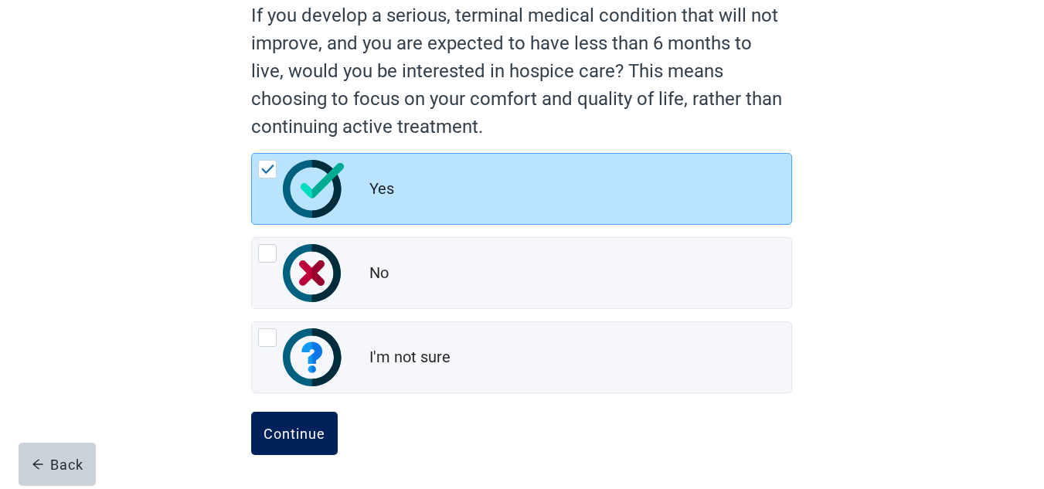
click at [293, 423] on button "Continue" at bounding box center [294, 433] width 87 height 43
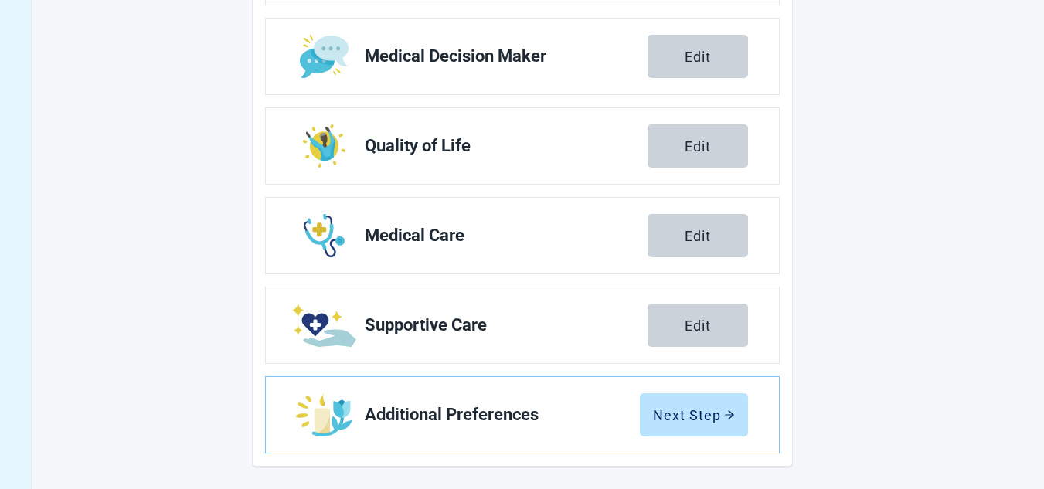
scroll to position [332, 0]
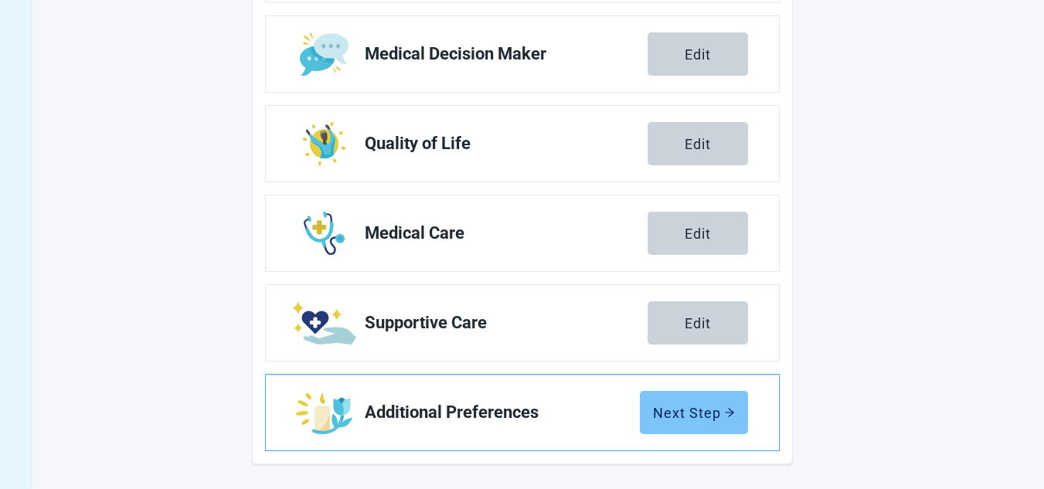
click at [687, 407] on div "Next Step" at bounding box center [694, 412] width 82 height 15
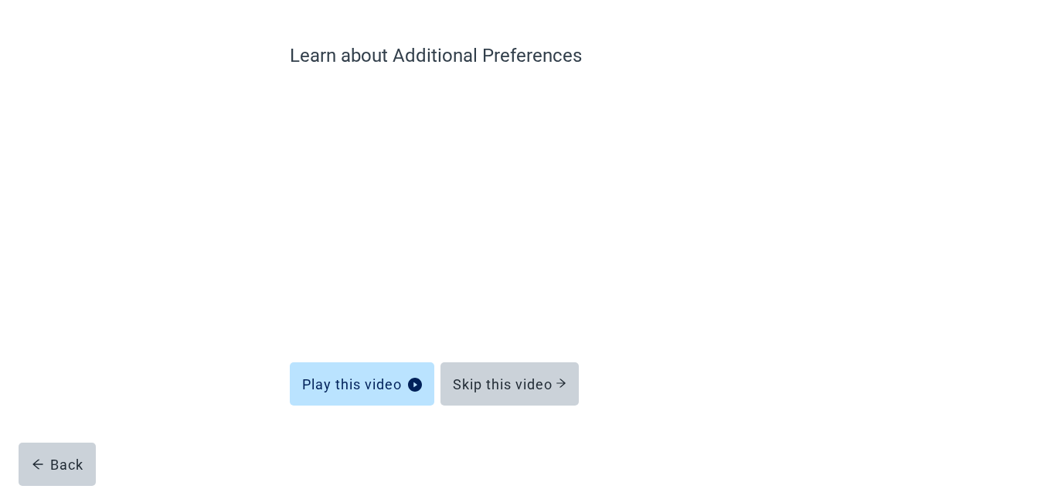
scroll to position [107, 0]
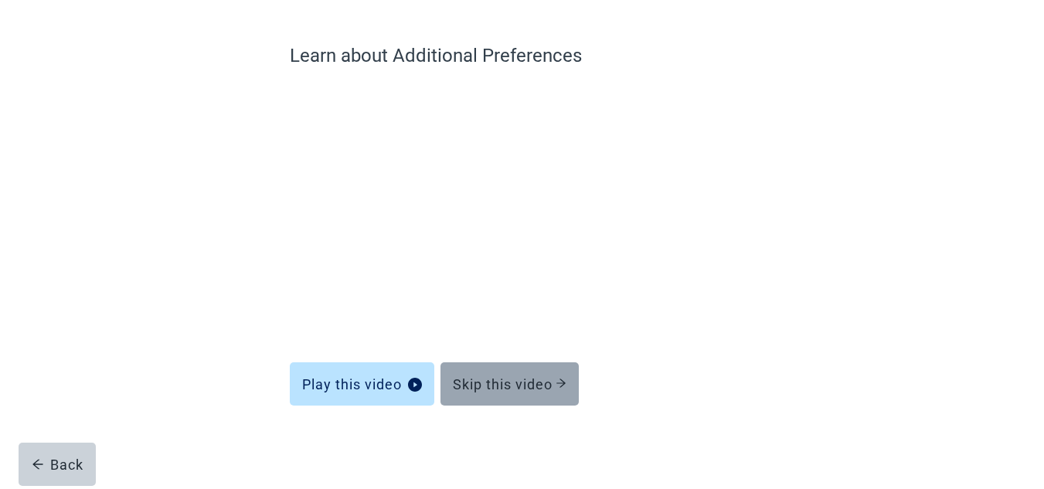
click at [518, 368] on button "Skip this video" at bounding box center [509, 383] width 138 height 43
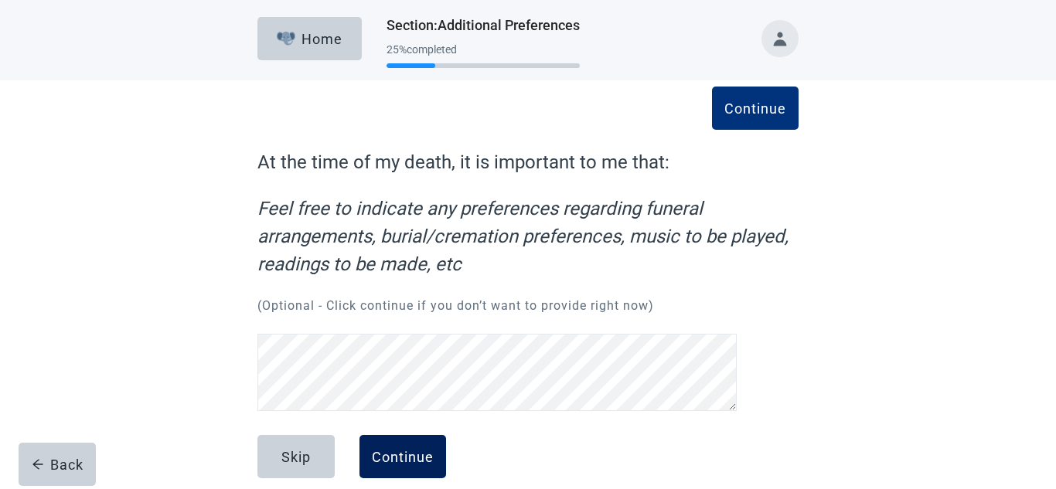
click at [397, 435] on button "Continue" at bounding box center [402, 456] width 87 height 43
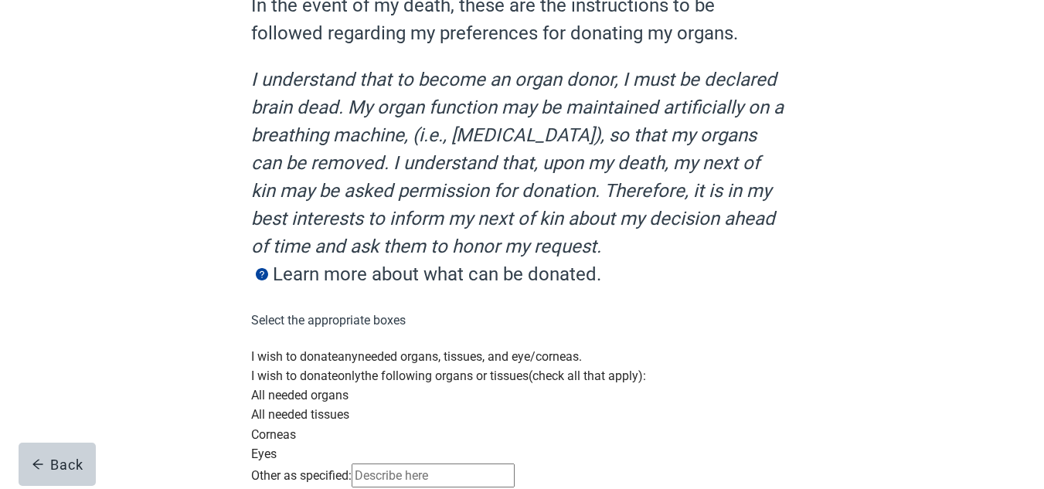
scroll to position [206, 0]
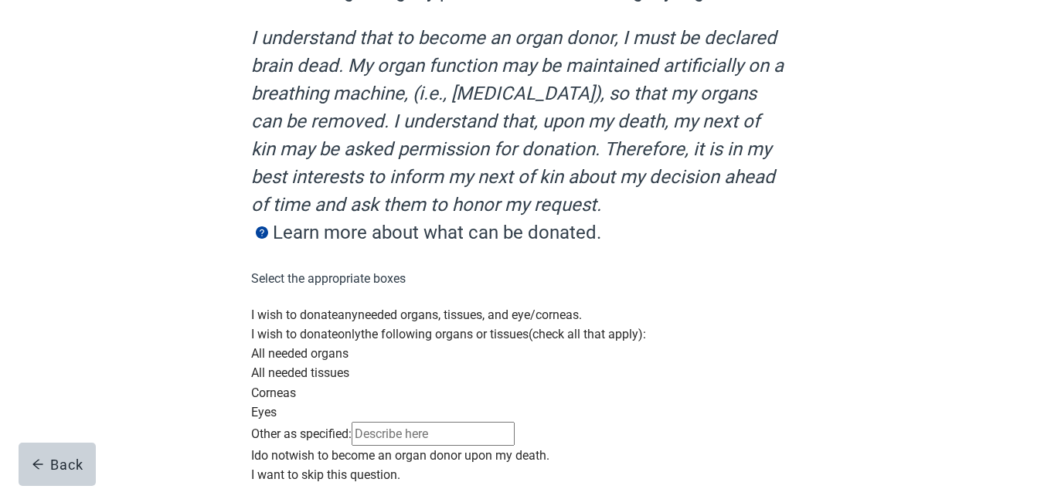
click at [266, 305] on div "Main content" at bounding box center [521, 305] width 541 height 0
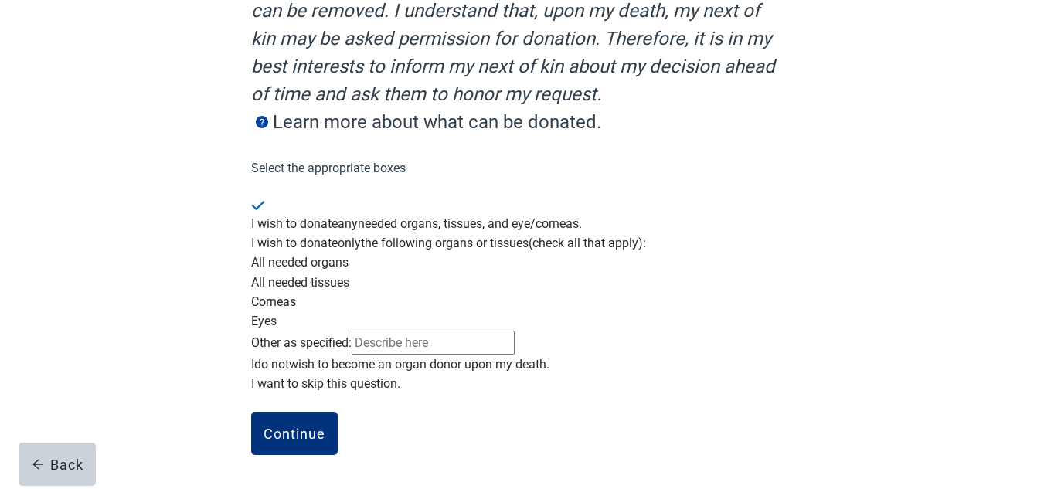
scroll to position [464, 0]
click at [291, 427] on div "Continue" at bounding box center [295, 433] width 62 height 15
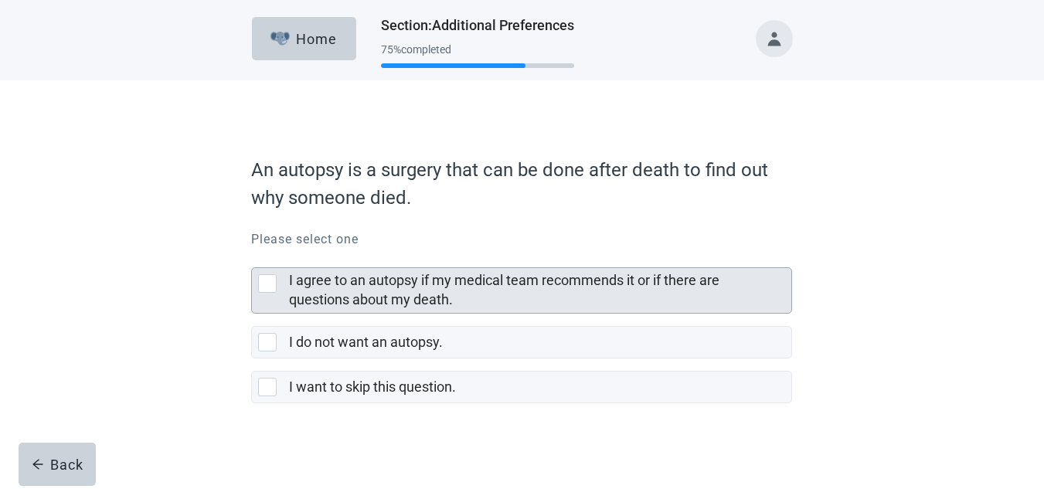
click at [264, 281] on div "I agree to an autopsy if my medical team recommends it or if there are question…" at bounding box center [267, 283] width 19 height 19
click at [252, 256] on input "I agree to an autopsy if my medical team recommends it or if there are question…" at bounding box center [251, 255] width 1 height 1
checkbox input "true"
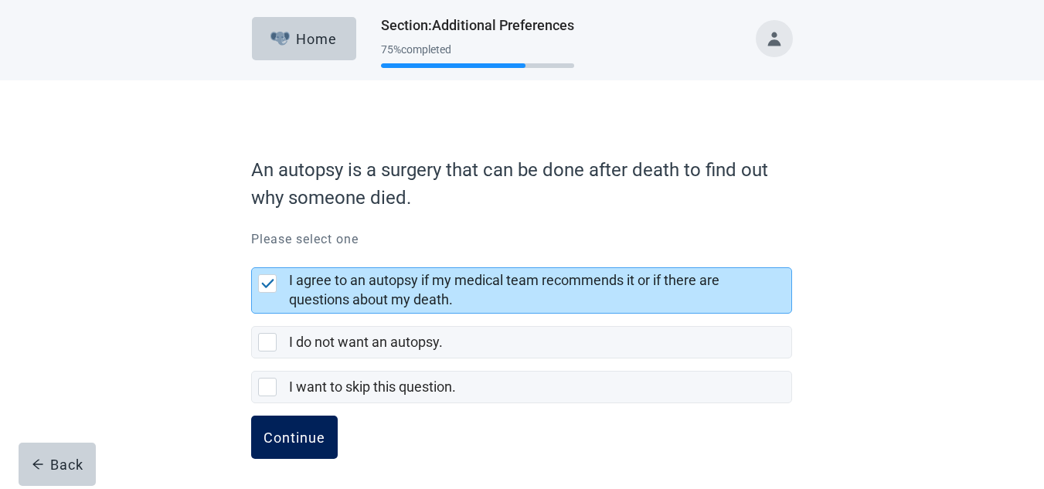
click at [293, 430] on div "Continue" at bounding box center [295, 437] width 62 height 15
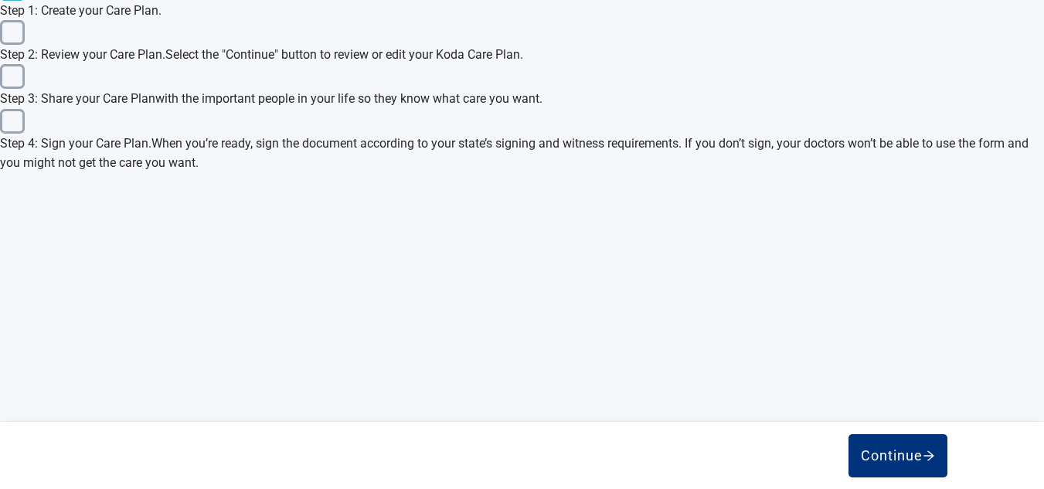
scroll to position [710, 0]
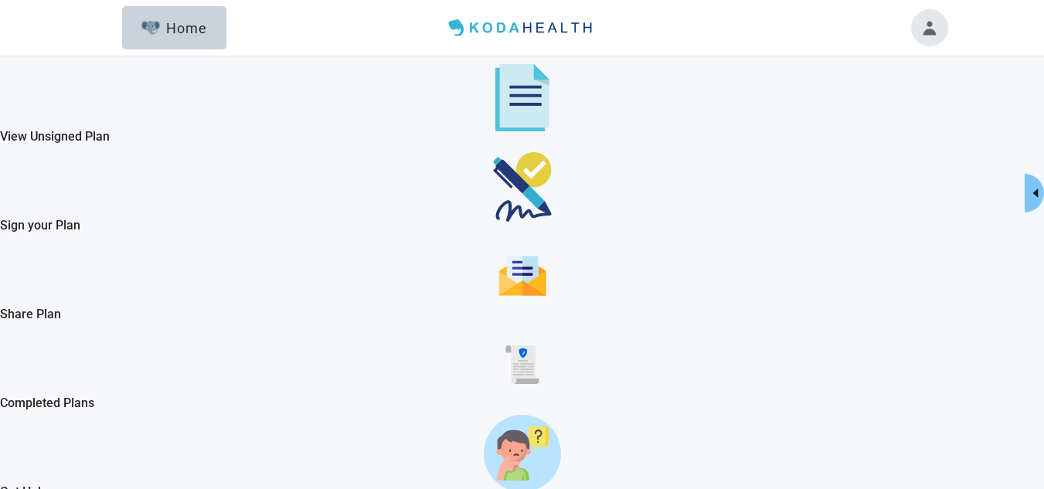
checkbox input "true"
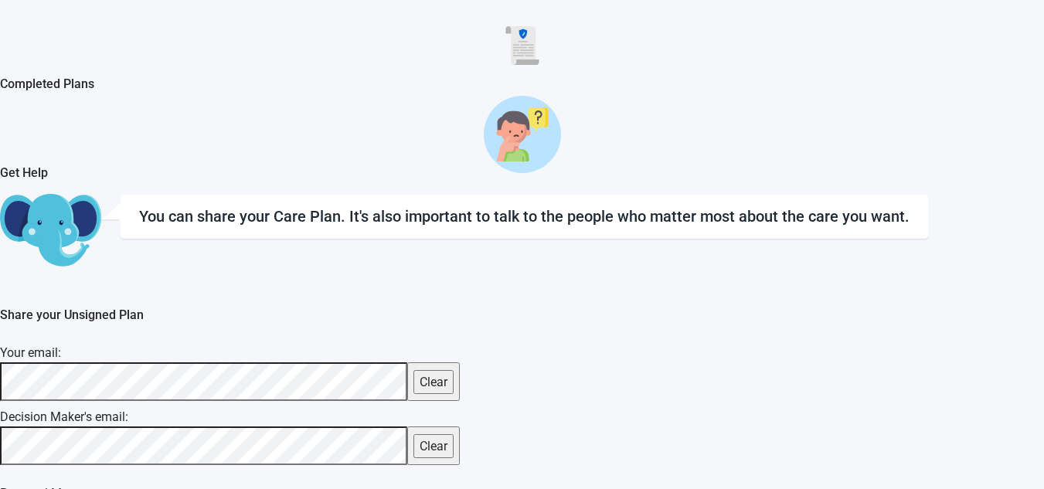
scroll to position [389, 0]
